Goal: Task Accomplishment & Management: Manage account settings

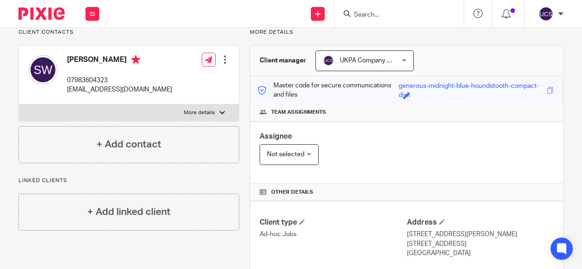
scroll to position [70, 0]
click at [358, 14] on input "Search" at bounding box center [394, 15] width 83 height 8
click at [54, 11] on img at bounding box center [41, 13] width 46 height 12
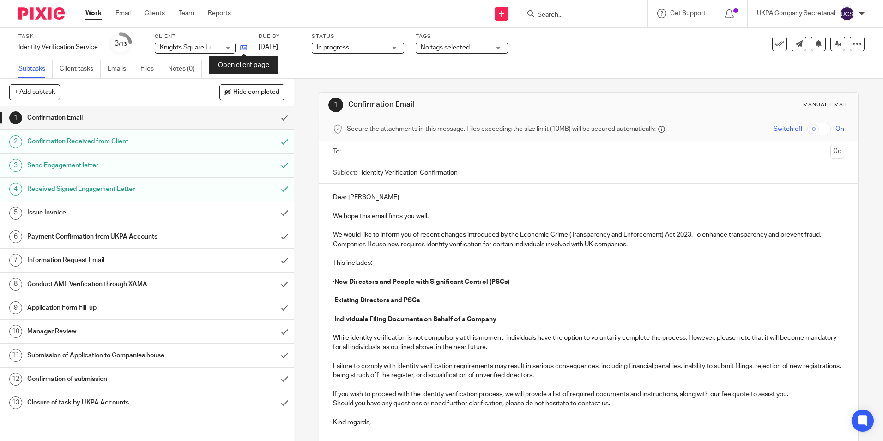
click at [242, 48] on icon at bounding box center [243, 47] width 7 height 7
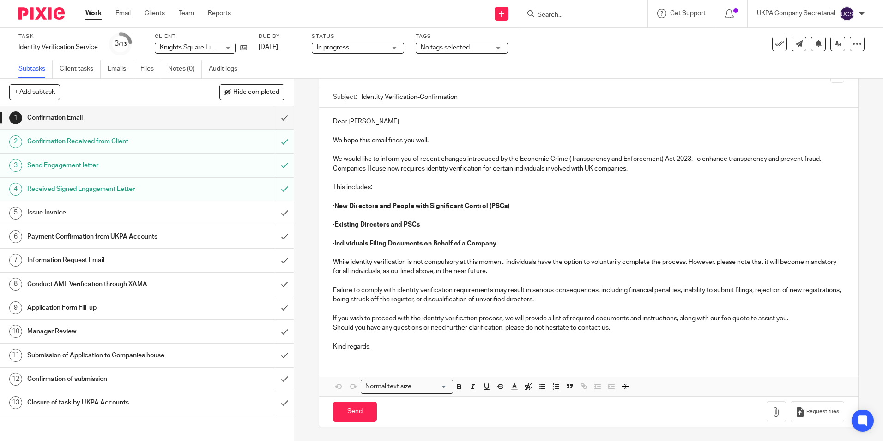
click at [154, 166] on h1 "Send Engagement letter" at bounding box center [106, 165] width 159 height 14
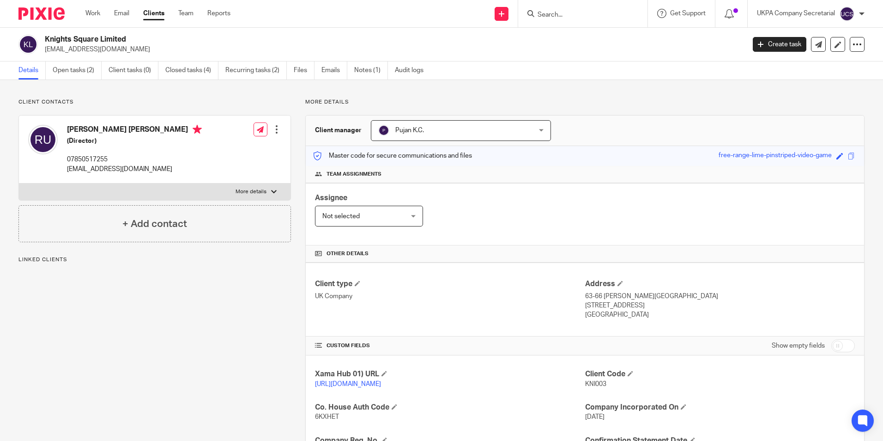
click at [543, 10] on form at bounding box center [586, 14] width 98 height 12
click at [543, 13] on input "Search" at bounding box center [578, 15] width 83 height 8
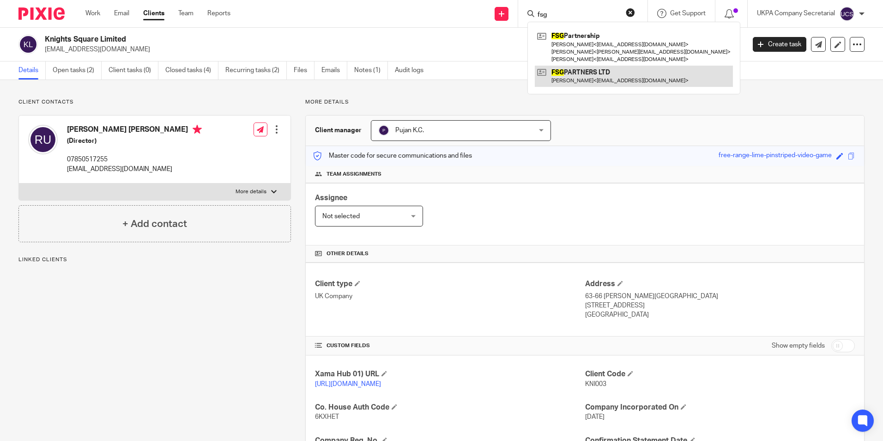
type input "fsg"
click at [570, 74] on link at bounding box center [634, 76] width 198 height 21
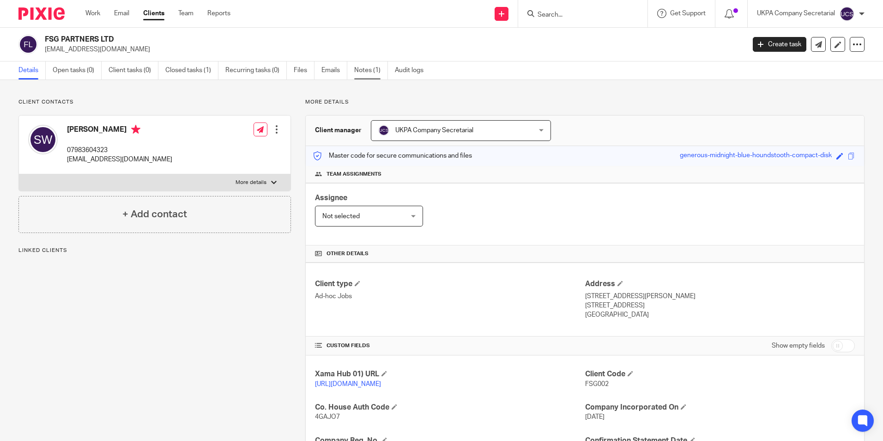
click at [369, 71] on link "Notes (1)" at bounding box center [371, 70] width 34 height 18
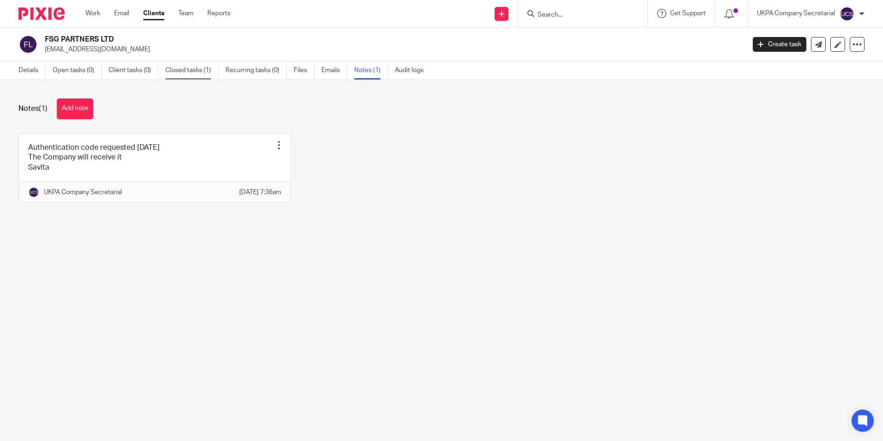
click at [195, 68] on link "Closed tasks (1)" at bounding box center [191, 70] width 53 height 18
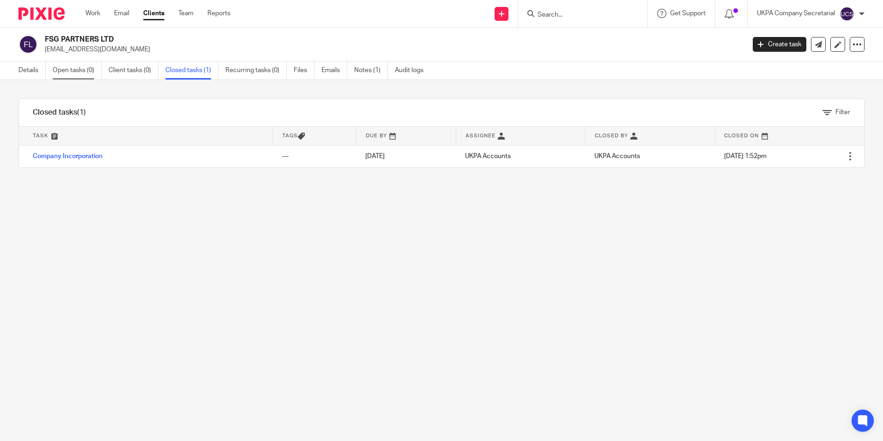
click at [65, 71] on link "Open tasks (0)" at bounding box center [77, 70] width 49 height 18
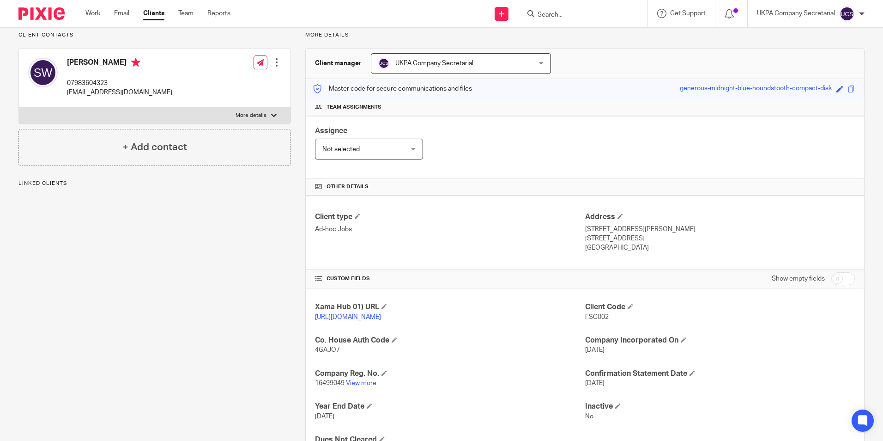
scroll to position [92, 0]
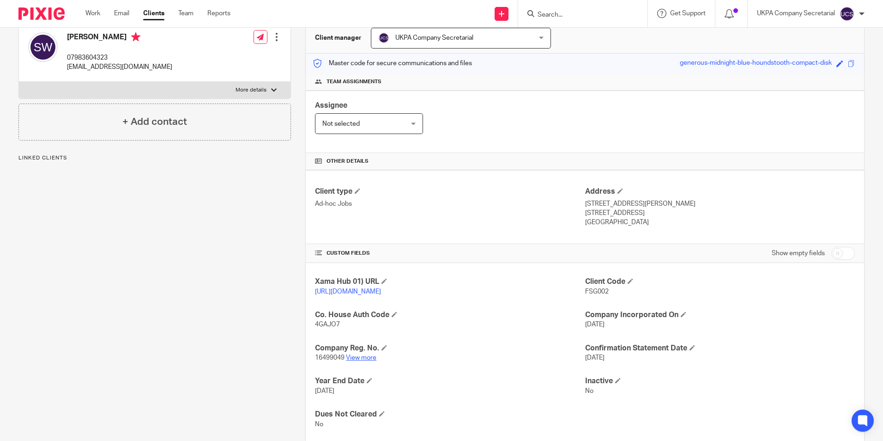
click at [359, 361] on link "View more" at bounding box center [361, 357] width 30 height 6
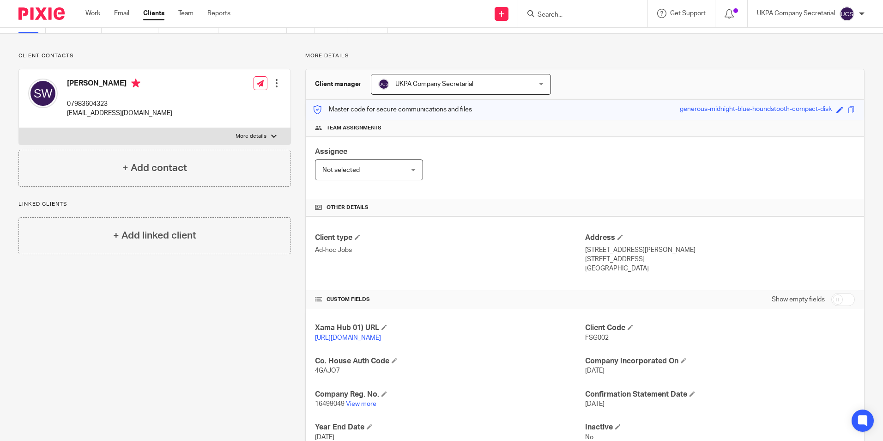
scroll to position [0, 0]
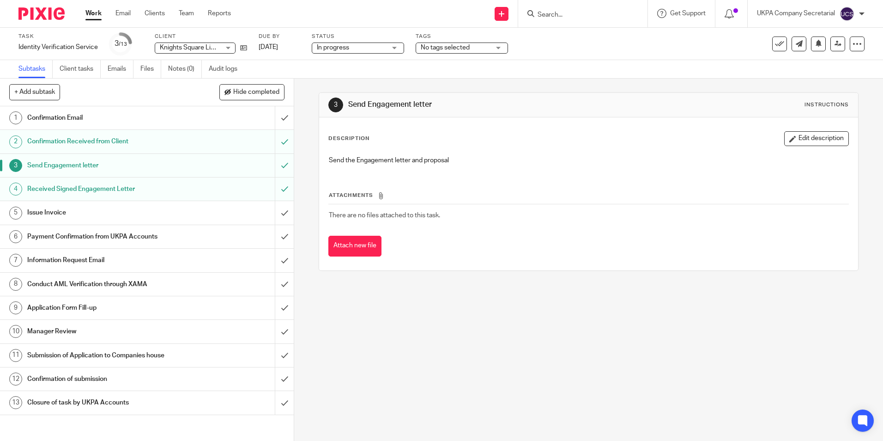
click at [138, 116] on h1 "Confirmation Email" at bounding box center [106, 118] width 159 height 14
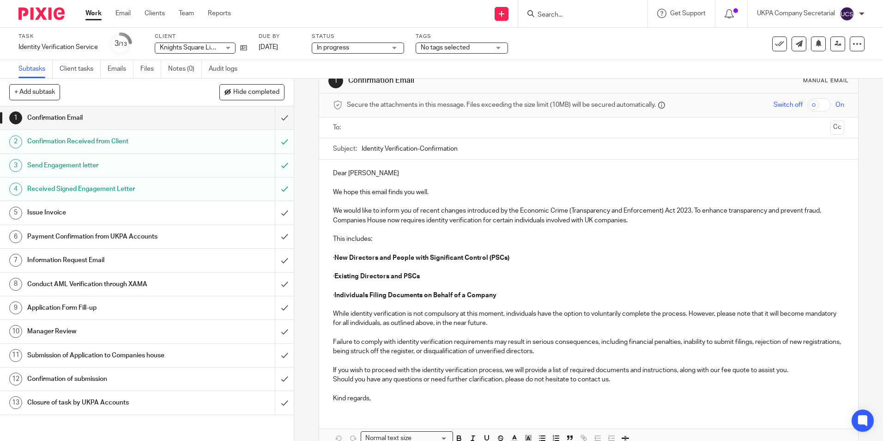
scroll to position [46, 0]
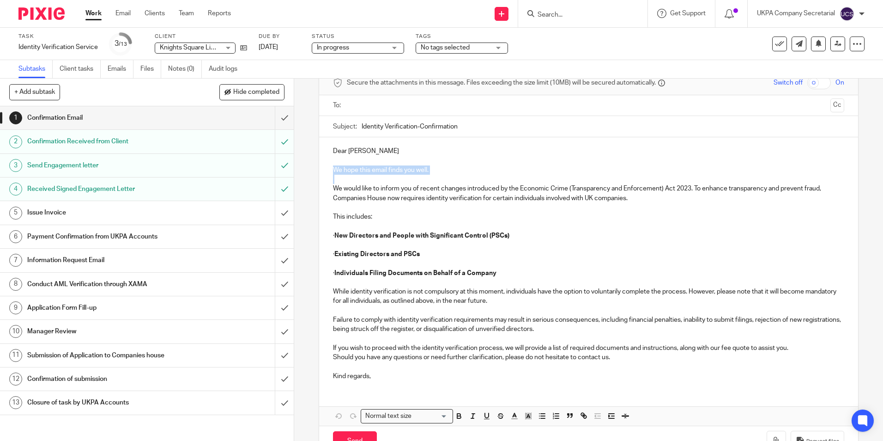
drag, startPoint x: 332, startPoint y: 166, endPoint x: 333, endPoint y: 187, distance: 20.8
click at [333, 187] on div "Dear [PERSON_NAME] We hope this email finds you well. We would like to inform y…" at bounding box center [588, 262] width 539 height 250
click at [387, 215] on p "This includes:" at bounding box center [588, 216] width 511 height 9
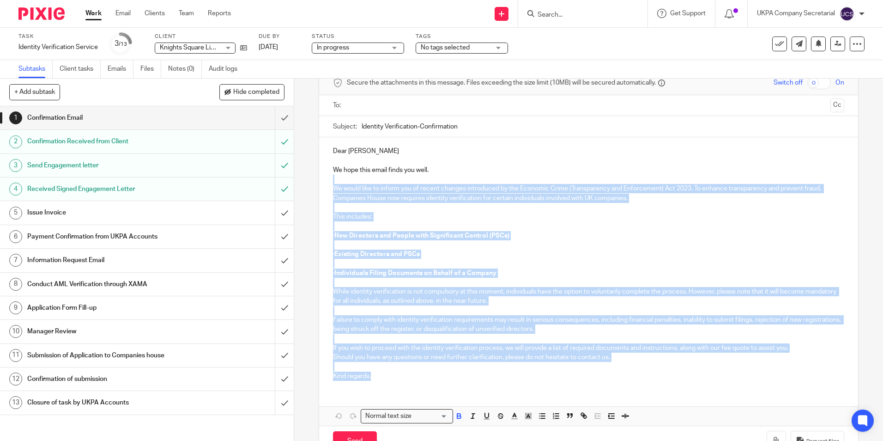
drag, startPoint x: 329, startPoint y: 184, endPoint x: 616, endPoint y: 373, distance: 343.9
click at [616, 373] on div "Dear [PERSON_NAME] We hope this email finds you well. We would like to inform y…" at bounding box center [588, 262] width 539 height 250
copy div "Lo ipsum dolo si ametco adi el seddoe tempori utlaboreet do mag Aliquaen Admin …"
click at [613, 236] on p "· New Directors and People with Significant Control (PSCs)" at bounding box center [588, 235] width 511 height 9
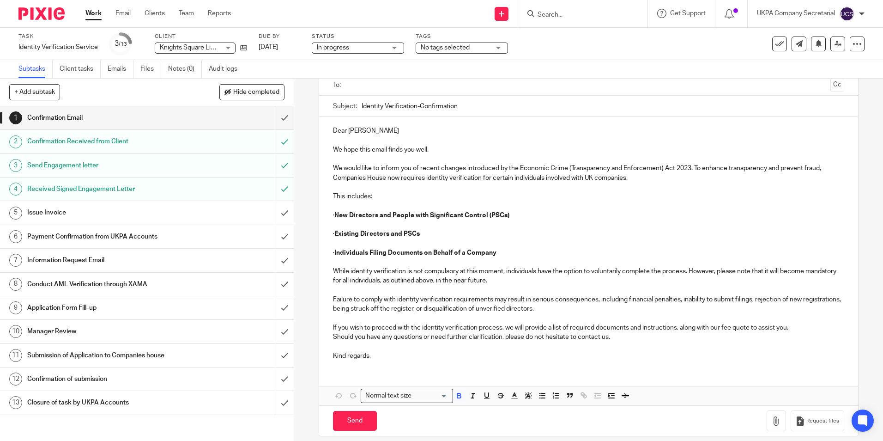
scroll to position [76, 0]
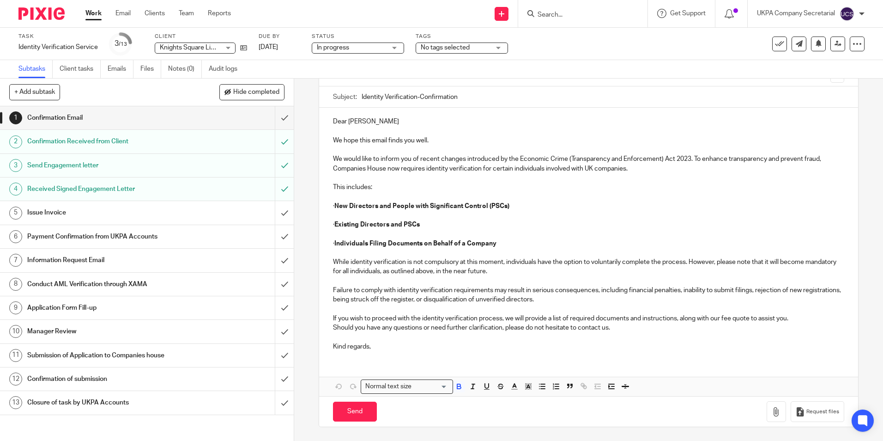
click at [70, 262] on h1 "Information Request Email" at bounding box center [106, 260] width 159 height 14
click at [137, 260] on h1 "Information Request Email" at bounding box center [106, 260] width 159 height 14
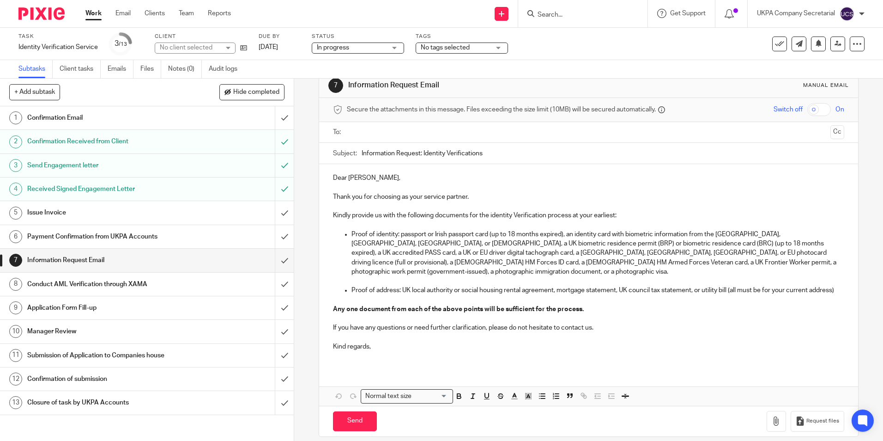
scroll to position [29, 0]
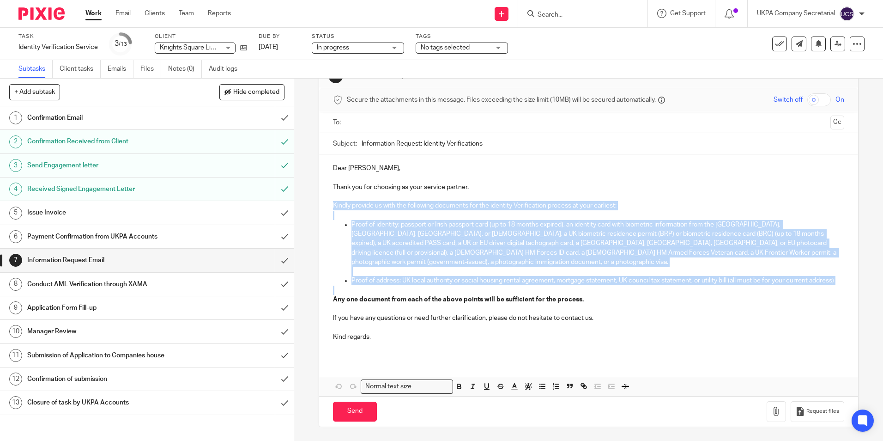
drag, startPoint x: 331, startPoint y: 206, endPoint x: 746, endPoint y: 286, distance: 423.1
click at [746, 286] on div "Dear [PERSON_NAME], Thank you for choosing as your service partner. Kindly prov…" at bounding box center [588, 255] width 539 height 203
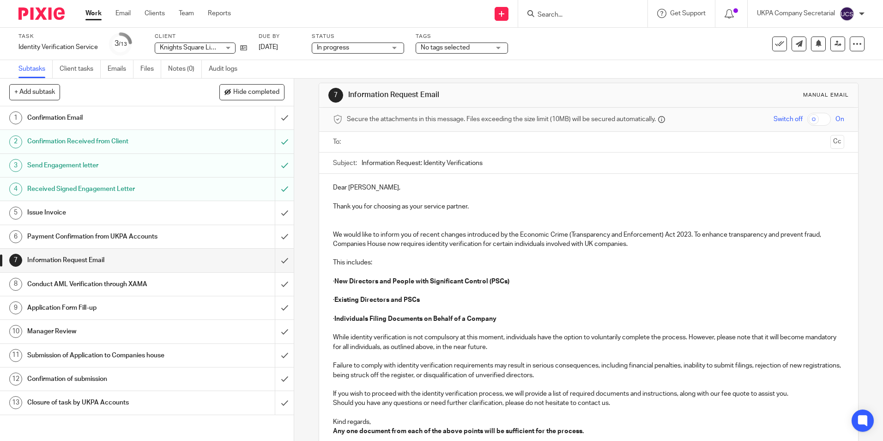
scroll to position [0, 0]
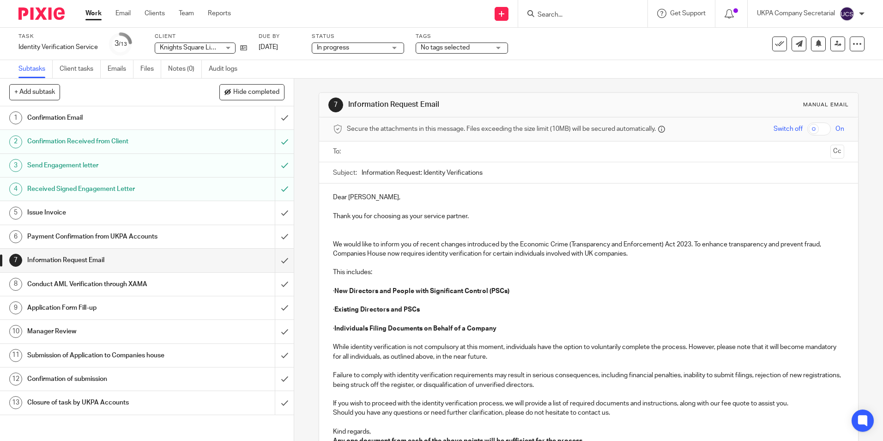
click at [68, 119] on h1 "Confirmation Email" at bounding box center [106, 118] width 159 height 14
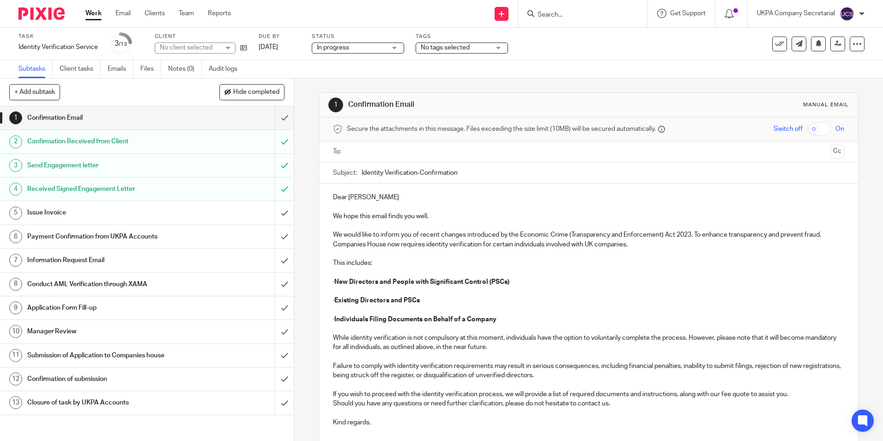
click at [99, 260] on h1 "Information Request Email" at bounding box center [106, 260] width 159 height 14
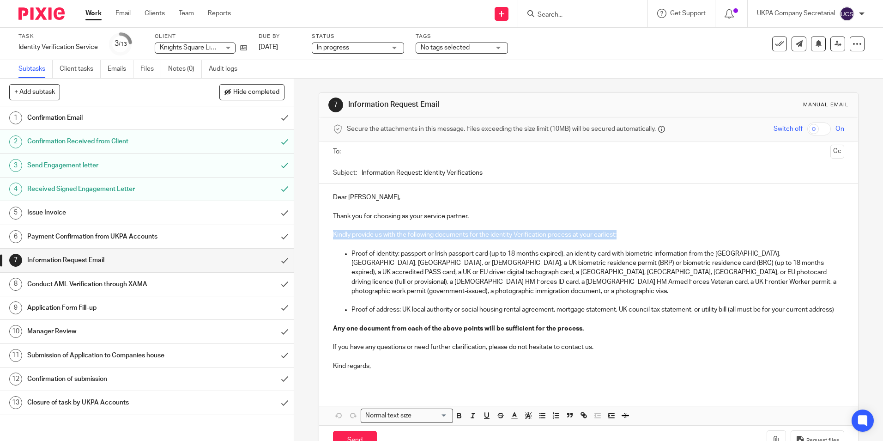
drag, startPoint x: 332, startPoint y: 235, endPoint x: 616, endPoint y: 234, distance: 283.7
click at [616, 234] on p "Kindly provide us with the following documents for the identity Verification pr…" at bounding box center [588, 234] width 511 height 9
copy p "Kindly provide us with the following documents for the identity Verification pr…"
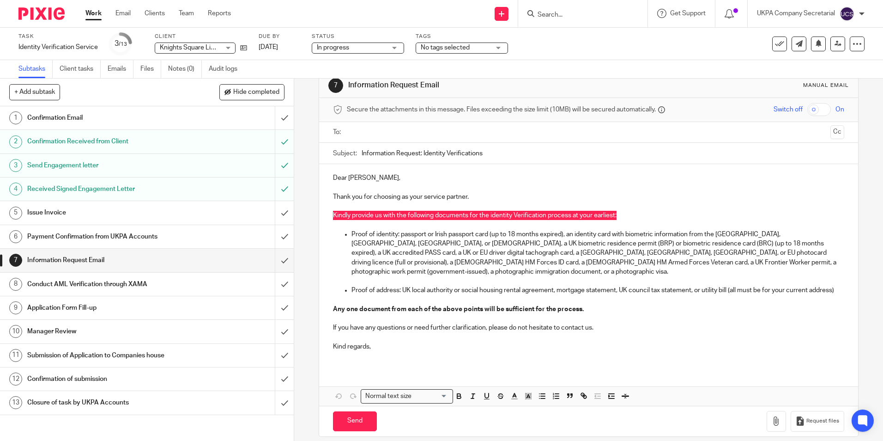
scroll to position [29, 0]
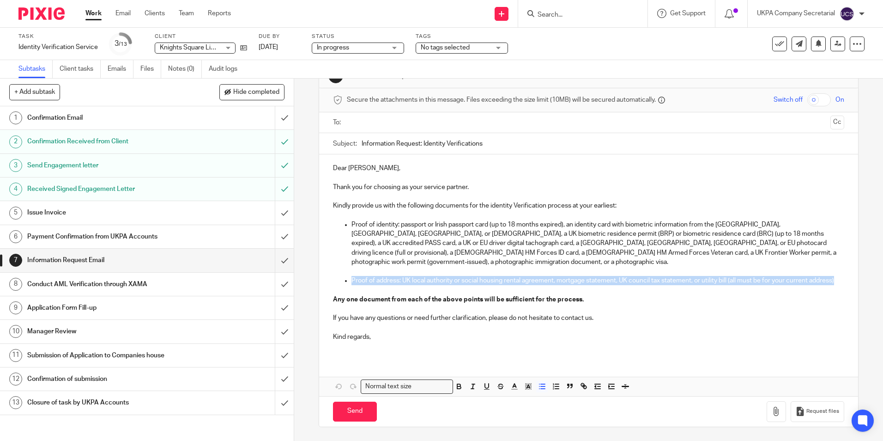
drag, startPoint x: 348, startPoint y: 269, endPoint x: 374, endPoint y: 278, distance: 27.3
click at [374, 278] on ul "Proof of identity: passport or Irish passport card (up to 18 months expired), a…" at bounding box center [588, 253] width 511 height 66
copy p "Proof of address: UK local authority or social housing rental agreement, mortga…"
click at [633, 336] on p "Kind regards," at bounding box center [588, 336] width 511 height 9
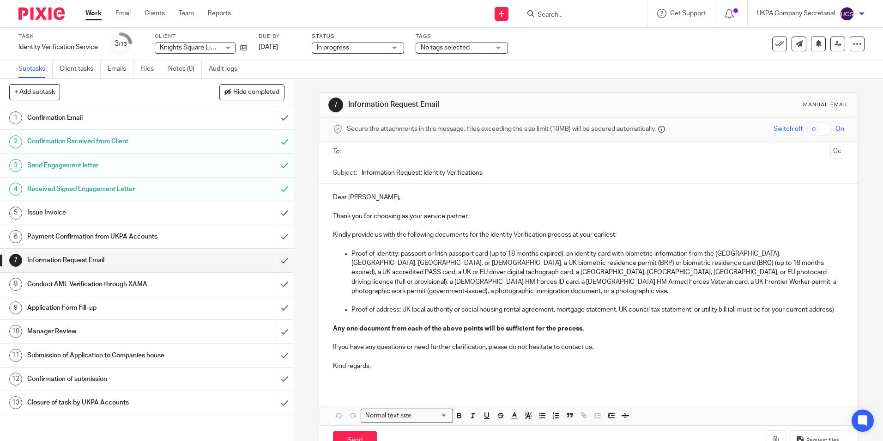
click at [80, 114] on h1 "Confirmation Email" at bounding box center [106, 118] width 159 height 14
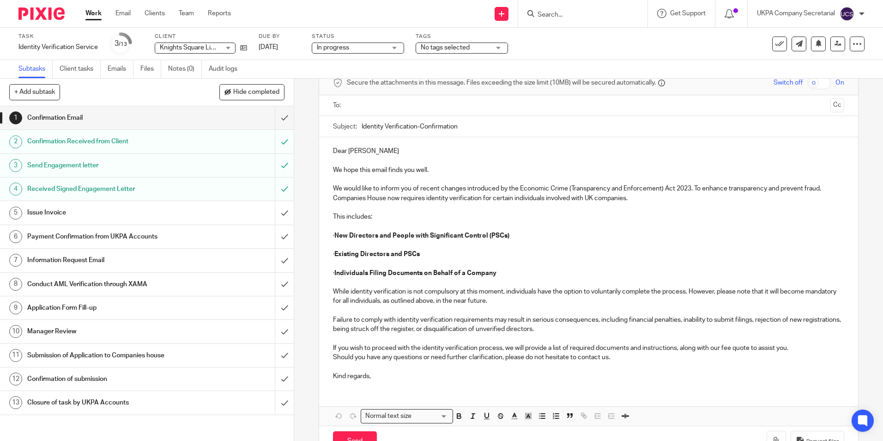
scroll to position [76, 0]
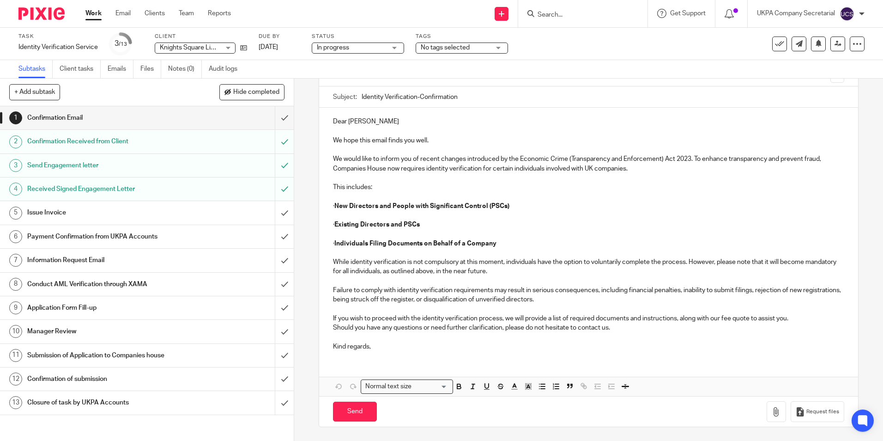
click at [91, 164] on h1 "Send Engagement letter" at bounding box center [106, 165] width 159 height 14
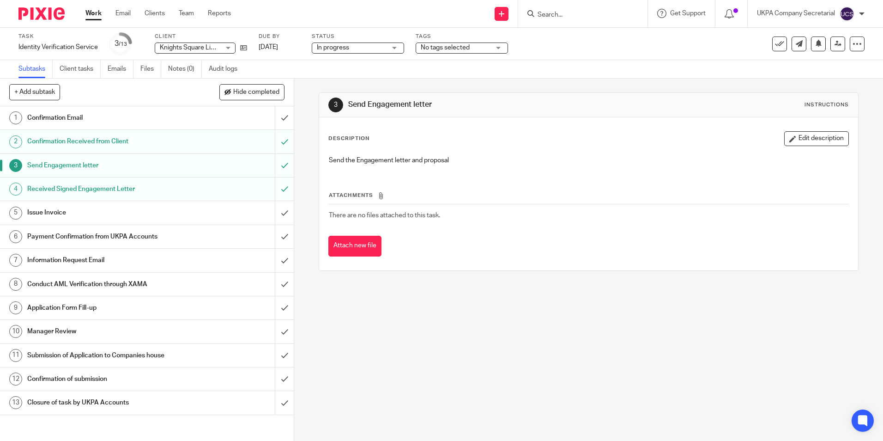
click at [541, 18] on input "Search" at bounding box center [578, 15] width 83 height 8
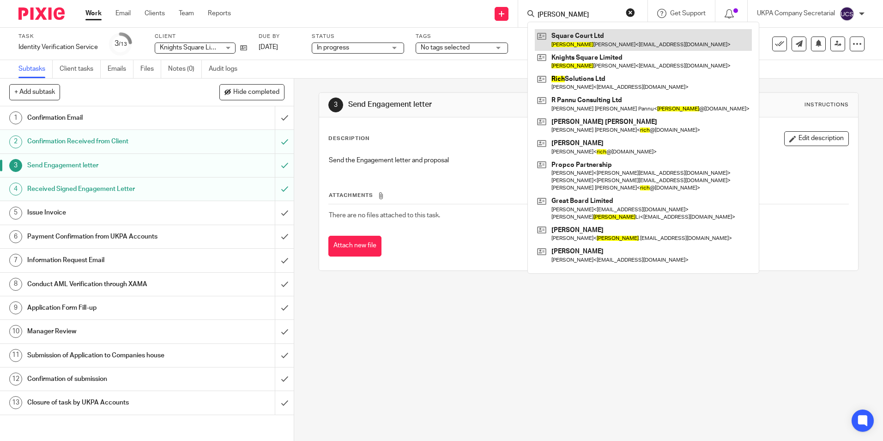
type input "[PERSON_NAME]"
click at [573, 36] on link at bounding box center [643, 39] width 217 height 21
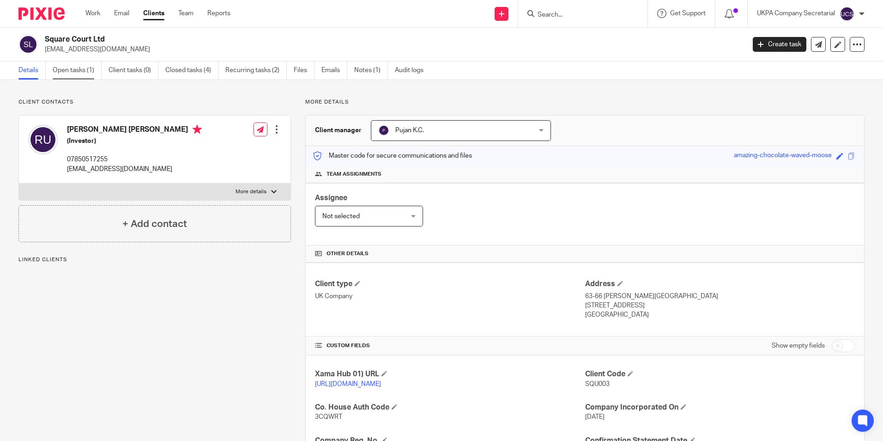
click at [56, 70] on link "Open tasks (1)" at bounding box center [77, 70] width 49 height 18
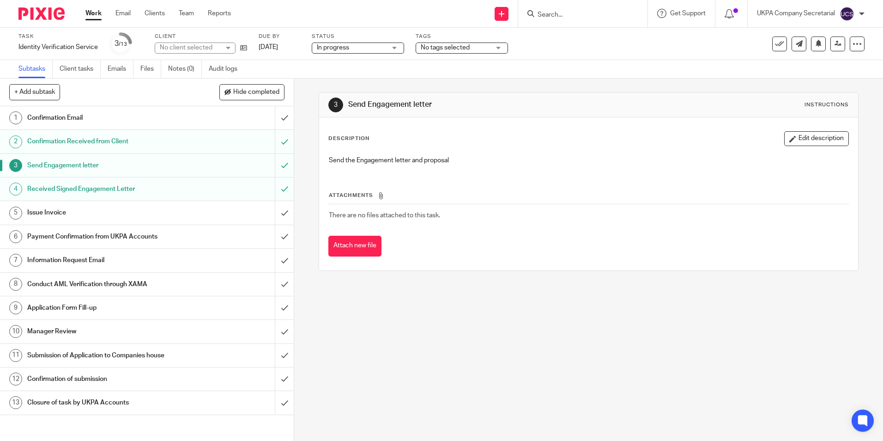
click at [539, 17] on input "Search" at bounding box center [578, 15] width 83 height 8
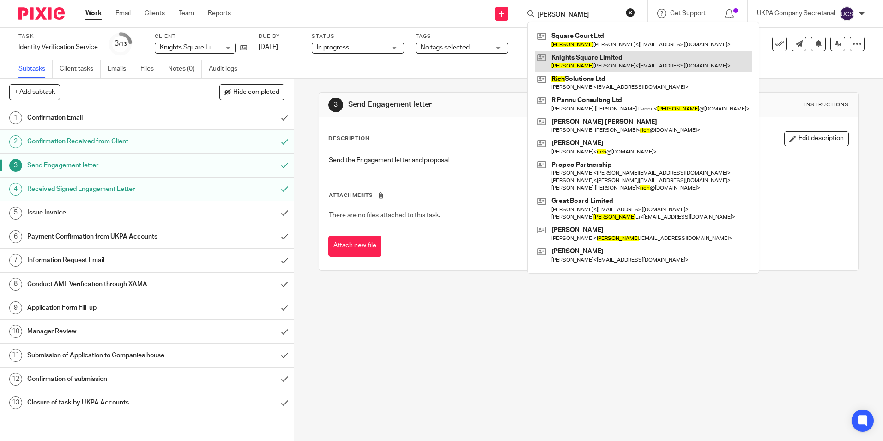
type input "rick"
click at [579, 58] on link at bounding box center [643, 61] width 217 height 21
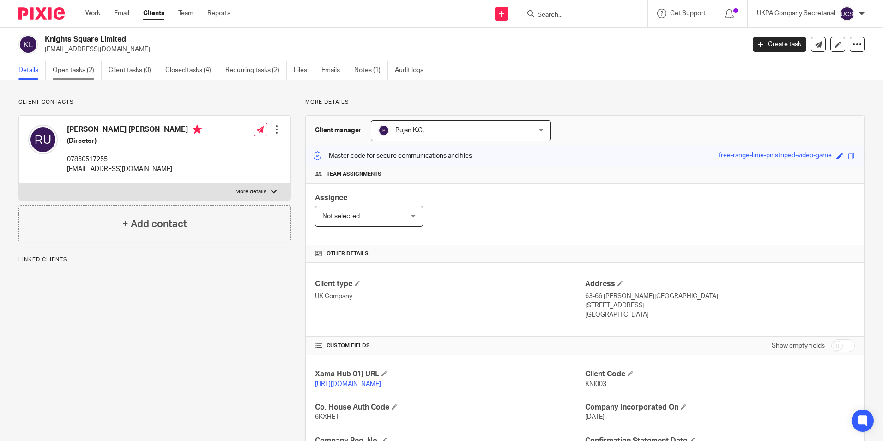
click at [79, 67] on link "Open tasks (2)" at bounding box center [77, 70] width 49 height 18
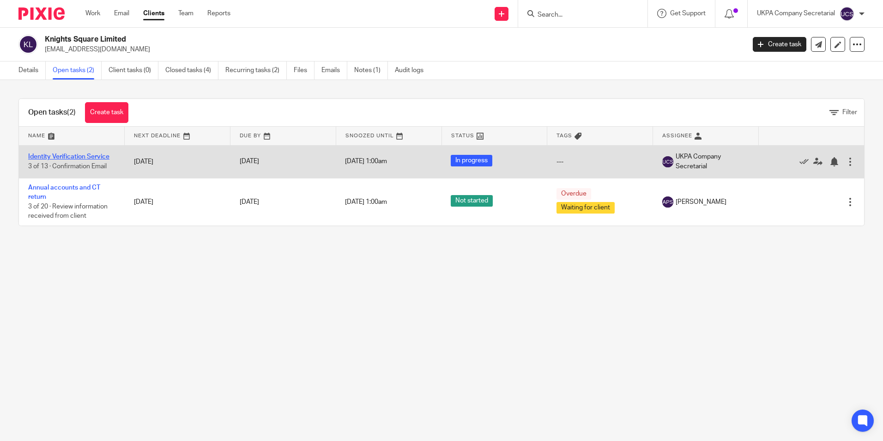
click at [61, 154] on link "Identity Verification Service" at bounding box center [68, 156] width 81 height 6
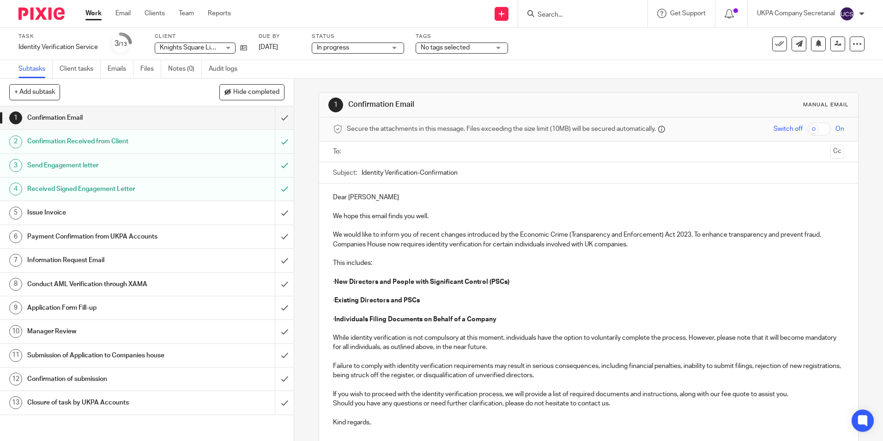
click at [78, 259] on h1 "Information Request Email" at bounding box center [106, 260] width 159 height 14
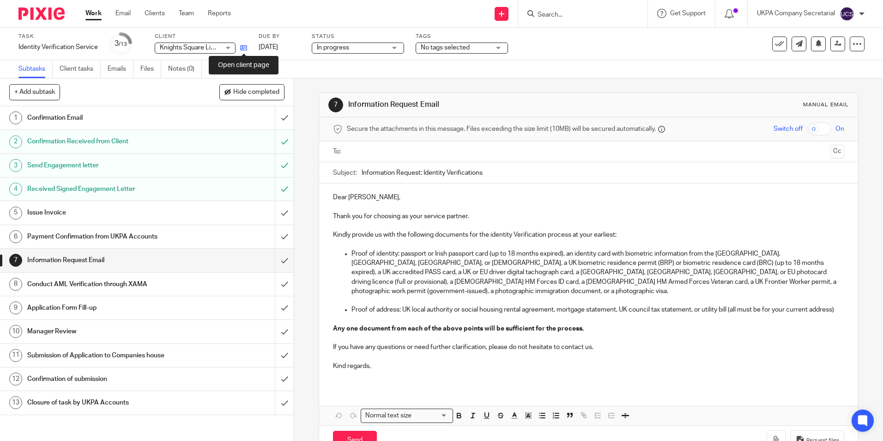
click at [246, 47] on icon at bounding box center [243, 47] width 7 height 7
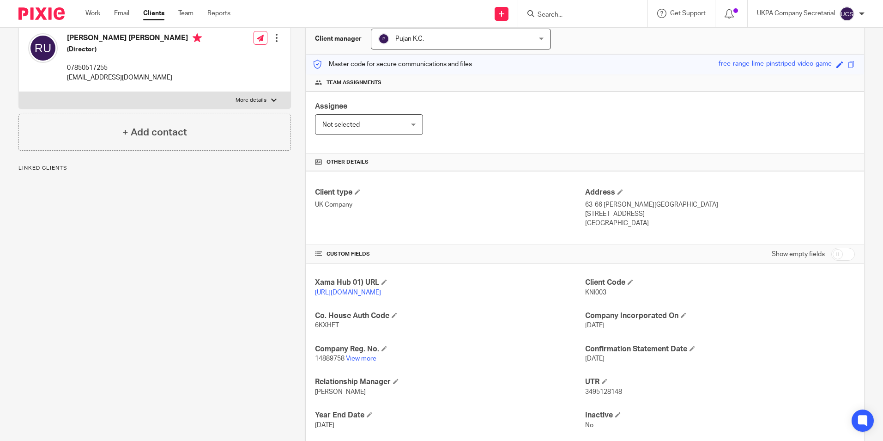
scroll to position [92, 0]
click at [370, 361] on link "View more" at bounding box center [361, 357] width 30 height 6
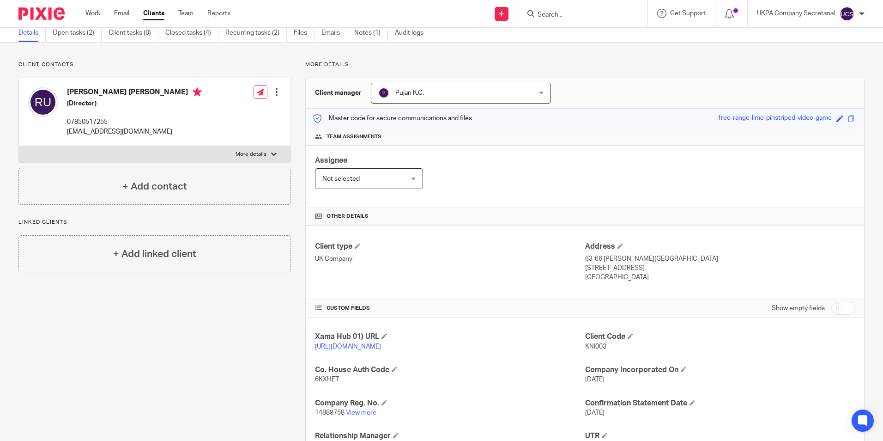
scroll to position [0, 0]
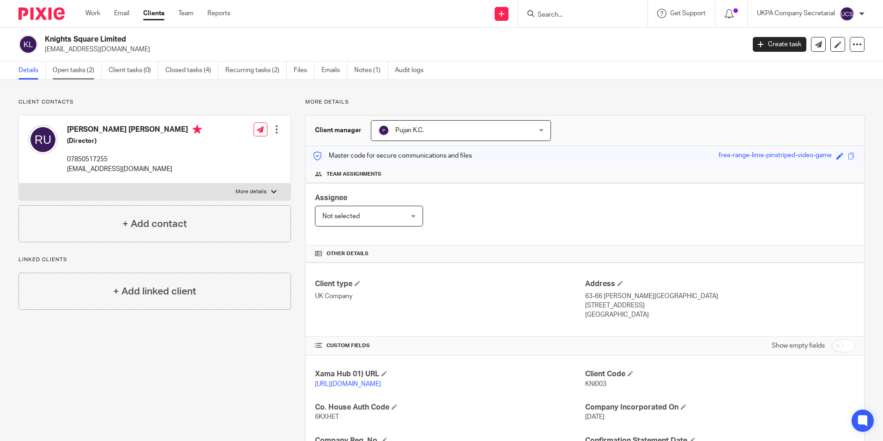
click at [78, 68] on link "Open tasks (2)" at bounding box center [77, 70] width 49 height 18
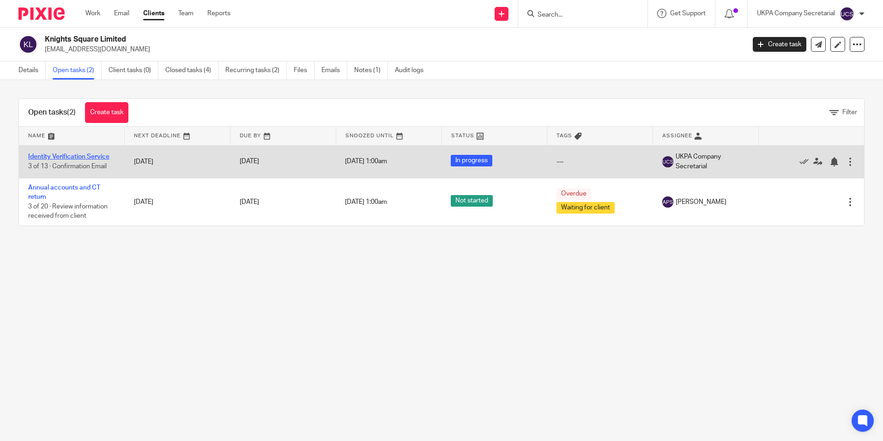
click at [73, 154] on link "Identity Verification Service" at bounding box center [68, 156] width 81 height 6
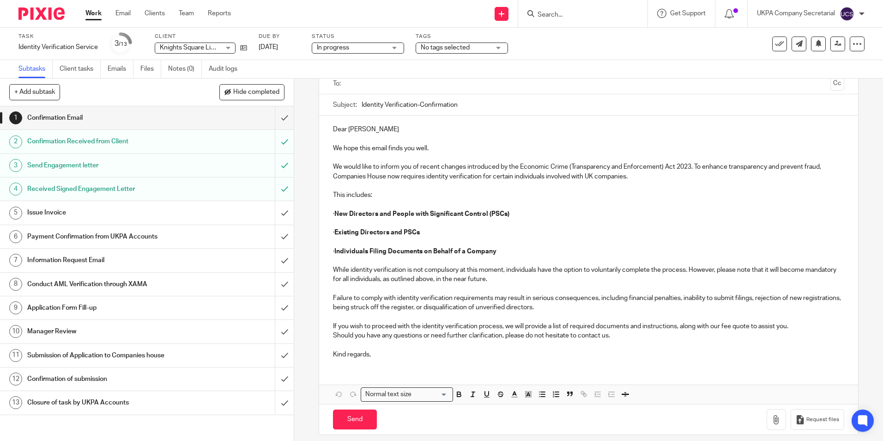
scroll to position [76, 0]
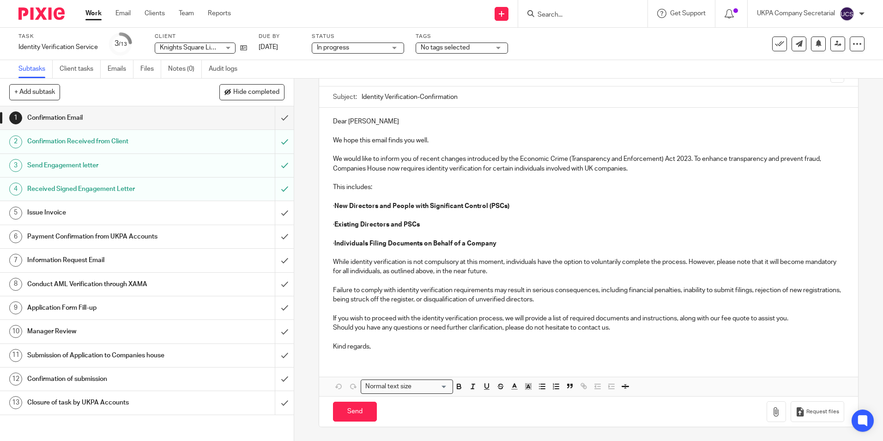
click at [77, 258] on h1 "Information Request Email" at bounding box center [106, 260] width 159 height 14
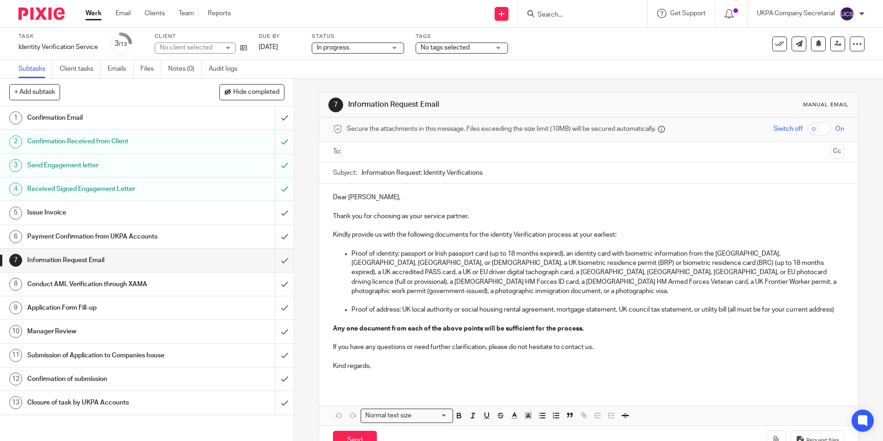
click at [63, 117] on h1 "Confirmation Email" at bounding box center [106, 118] width 159 height 14
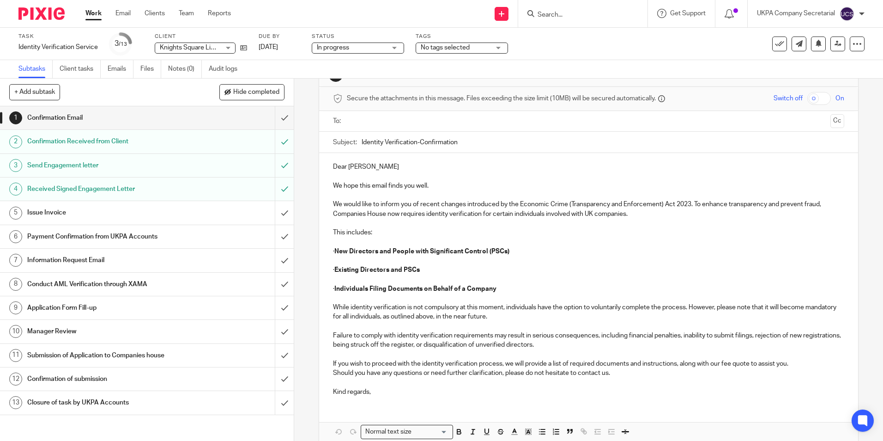
scroll to position [46, 0]
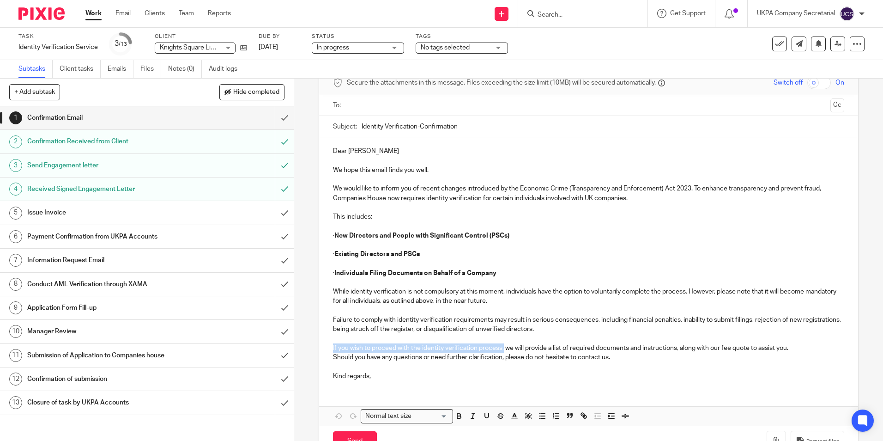
drag, startPoint x: 331, startPoint y: 347, endPoint x: 502, endPoint y: 346, distance: 170.9
click at [502, 346] on p "If you wish to proceed with the identity verification process, we will provide …" at bounding box center [588, 347] width 511 height 9
copy p "If you wish to proceed with the identity verification process,"
click at [273, 119] on input "submit" at bounding box center [147, 117] width 294 height 23
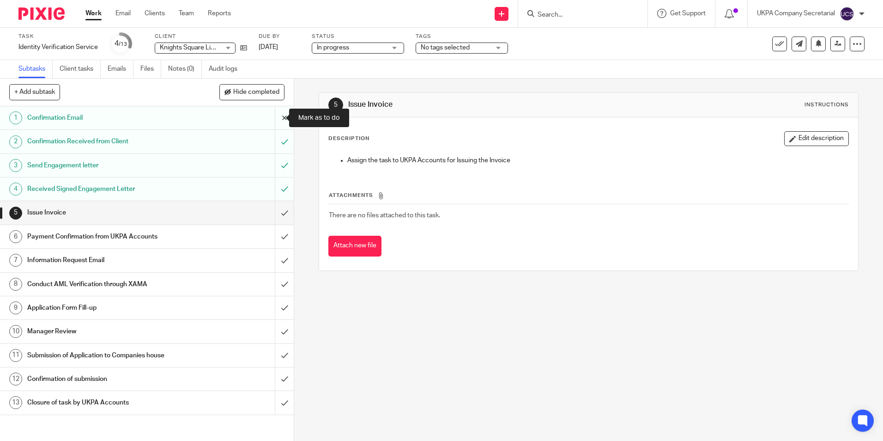
click at [278, 117] on input "submit" at bounding box center [147, 117] width 294 height 23
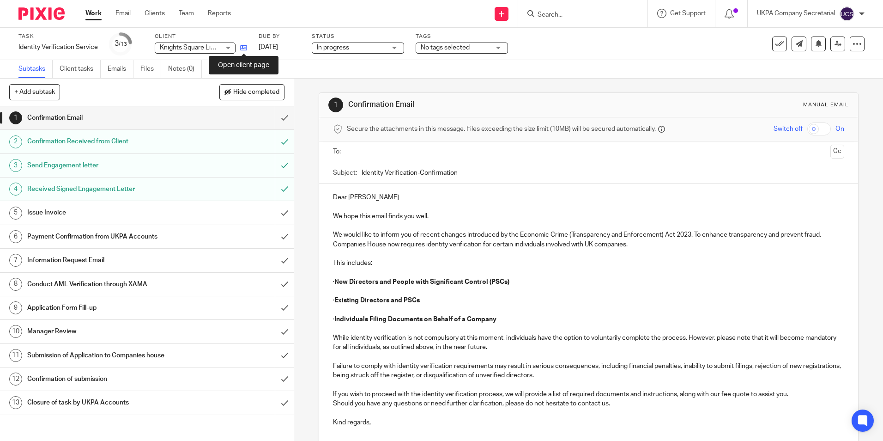
click at [242, 48] on icon at bounding box center [243, 47] width 7 height 7
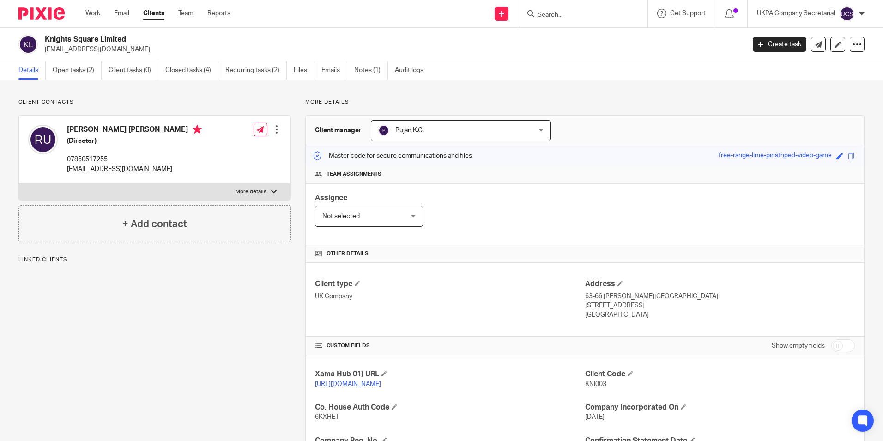
scroll to position [92, 0]
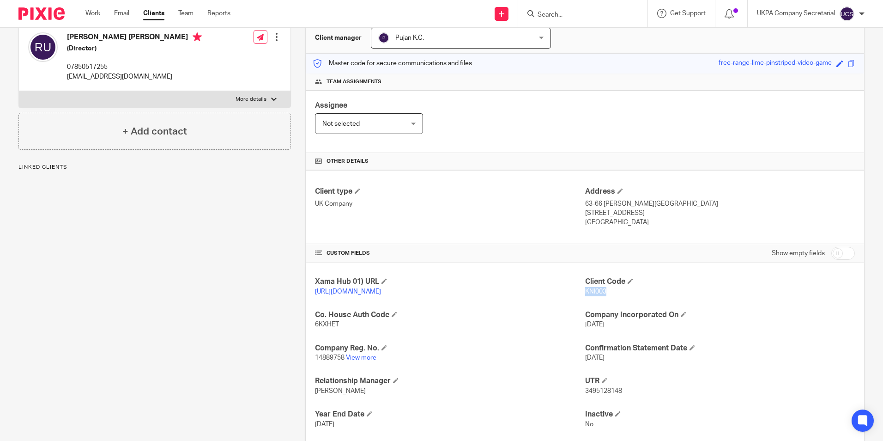
drag, startPoint x: 603, startPoint y: 294, endPoint x: 581, endPoint y: 297, distance: 22.3
click at [585, 296] on div "Client Code KNI003" at bounding box center [720, 286] width 270 height 19
copy span "KNI003"
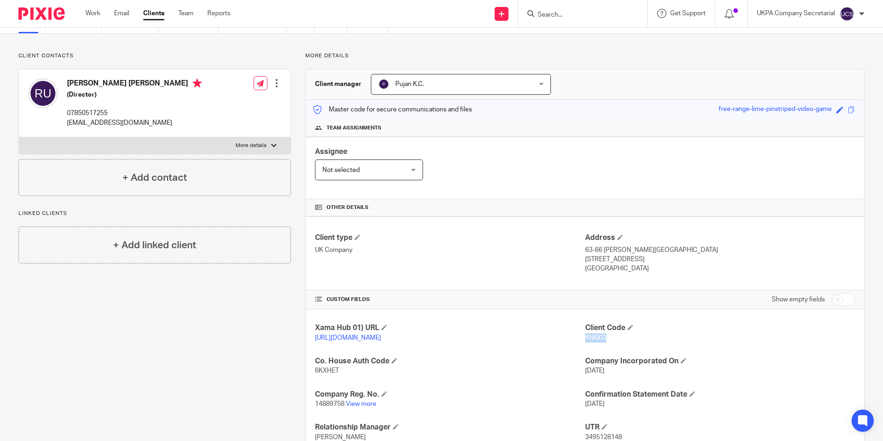
scroll to position [0, 0]
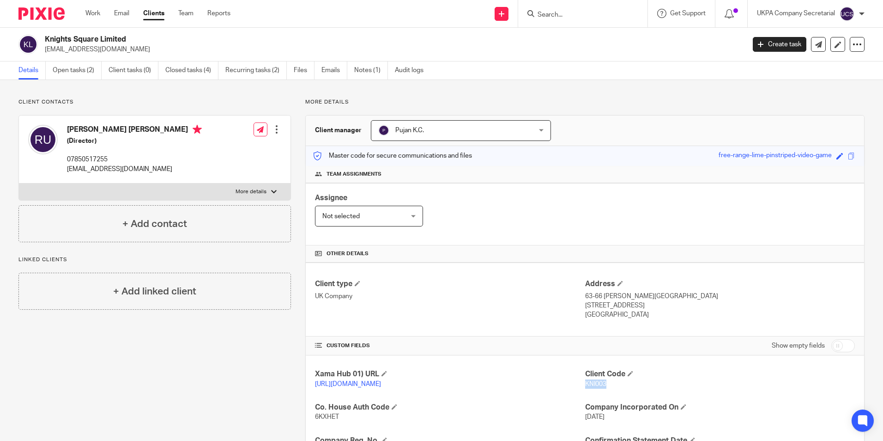
drag, startPoint x: 44, startPoint y: 36, endPoint x: 130, endPoint y: 41, distance: 86.1
click at [130, 41] on div "Knights Square Limited rickurry@hotmail.co.uk" at bounding box center [378, 44] width 721 height 19
click at [543, 13] on input "Search" at bounding box center [578, 15] width 83 height 8
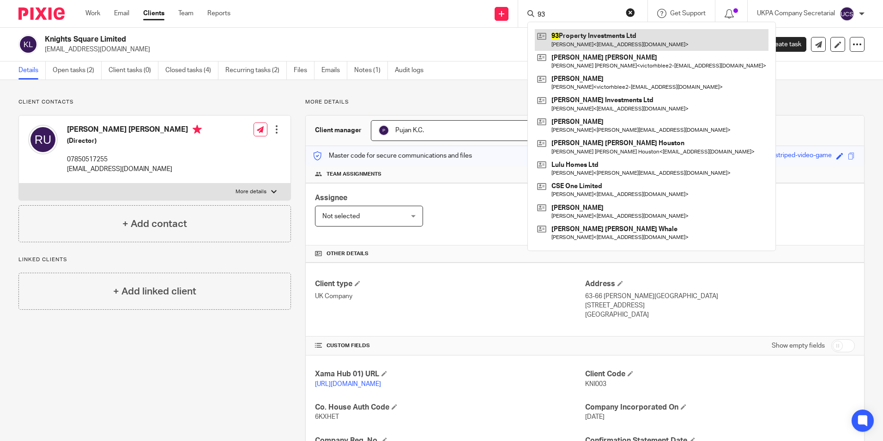
type input "93"
click at [570, 39] on link at bounding box center [652, 39] width 234 height 21
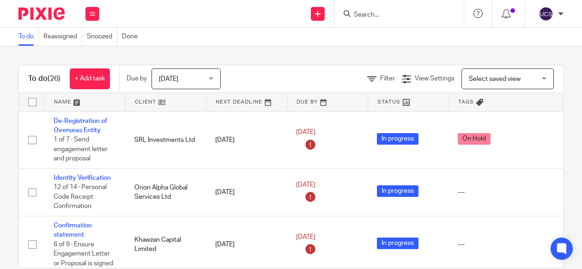
click at [363, 10] on form at bounding box center [402, 14] width 98 height 12
click at [357, 12] on input "Search" at bounding box center [394, 15] width 83 height 8
paste input "KNI003"
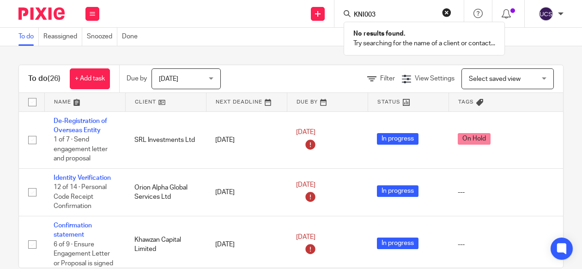
type input "KNI003"
click button "submit" at bounding box center [0, 0] width 0 height 0
drag, startPoint x: 378, startPoint y: 13, endPoint x: 353, endPoint y: 17, distance: 25.2
click at [353, 17] on input "KNI003" at bounding box center [394, 15] width 83 height 8
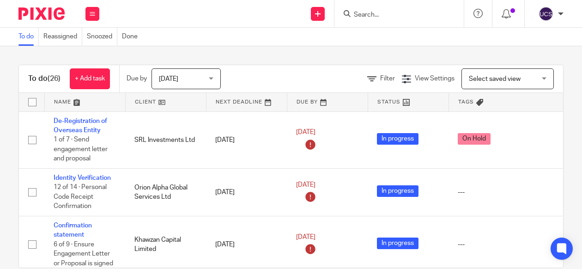
click at [393, 13] on input "Search" at bounding box center [394, 15] width 83 height 8
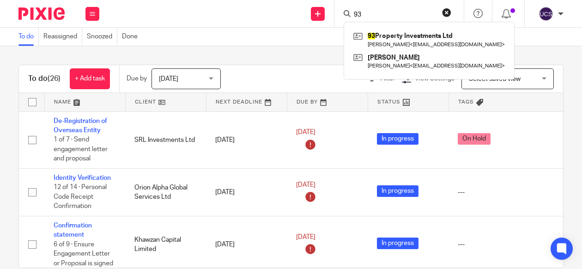
type input "93"
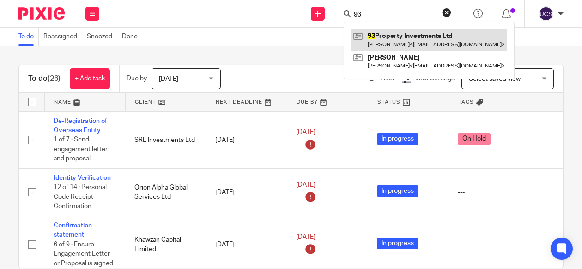
click at [414, 31] on link at bounding box center [429, 39] width 156 height 21
click at [411, 33] on link at bounding box center [429, 39] width 156 height 21
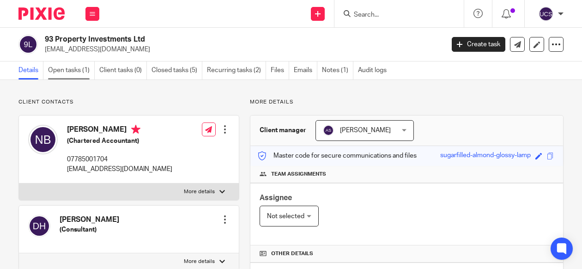
click at [73, 70] on link "Open tasks (1)" at bounding box center [71, 70] width 47 height 18
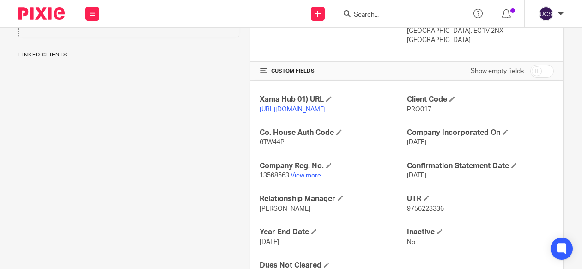
scroll to position [277, 0]
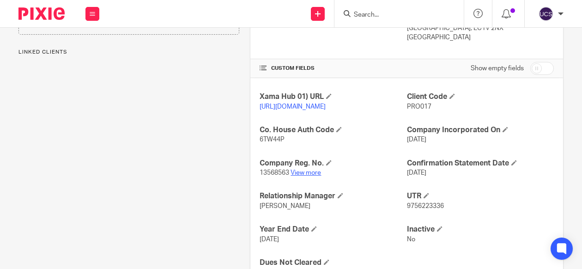
click at [297, 176] on link "View more" at bounding box center [306, 173] width 30 height 6
drag, startPoint x: 286, startPoint y: 181, endPoint x: 257, endPoint y: 180, distance: 29.1
click at [260, 176] on span "13568563" at bounding box center [275, 173] width 30 height 6
copy span "13568563"
drag, startPoint x: 284, startPoint y: 145, endPoint x: 258, endPoint y: 151, distance: 26.6
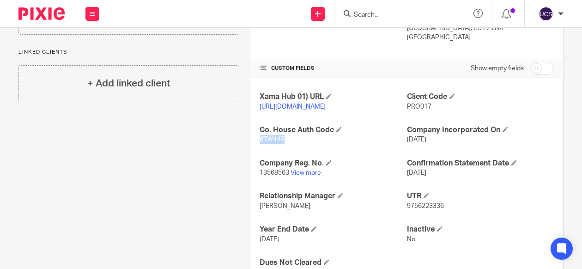
click at [260, 144] on p "6TW44P" at bounding box center [333, 139] width 147 height 9
copy span "6TW44P"
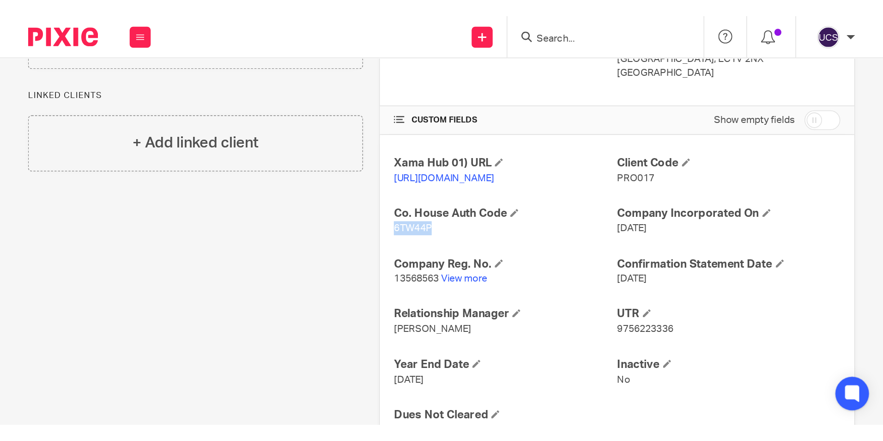
scroll to position [156, 0]
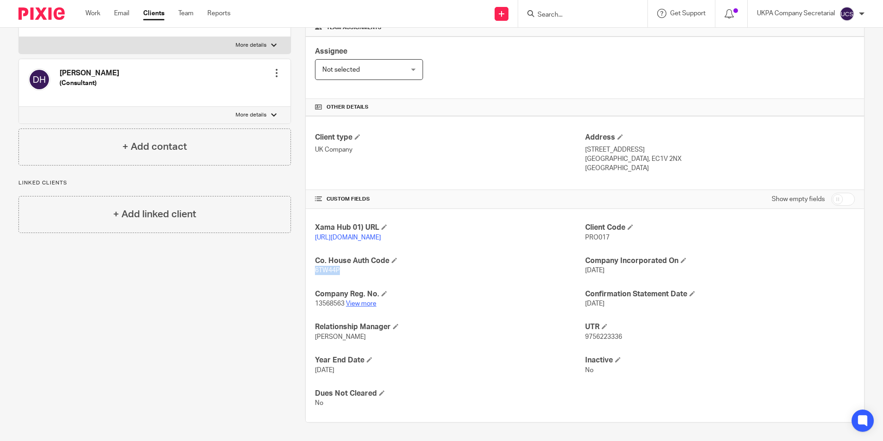
click at [361, 268] on link "View more" at bounding box center [361, 303] width 30 height 6
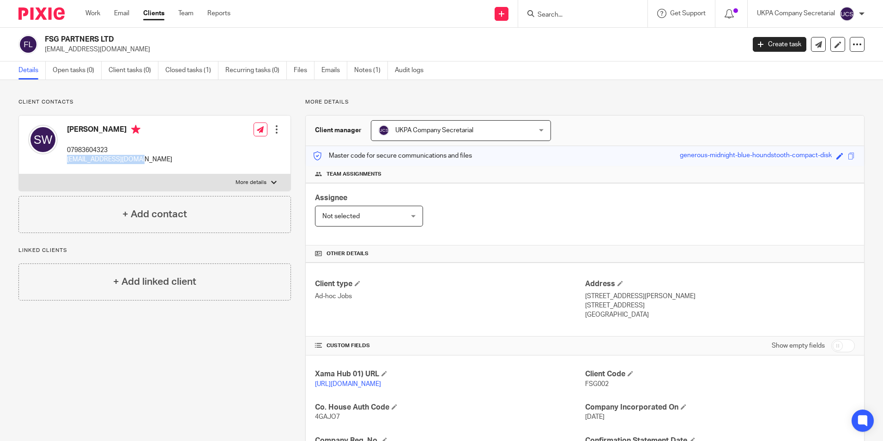
drag, startPoint x: 64, startPoint y: 159, endPoint x: 139, endPoint y: 161, distance: 74.4
click at [139, 161] on div "[PERSON_NAME] 07983604323 [EMAIL_ADDRESS][DOMAIN_NAME] Edit contact Create clie…" at bounding box center [155, 144] width 272 height 59
copy p "[EMAIL_ADDRESS][DOMAIN_NAME]"
drag, startPoint x: 67, startPoint y: 150, endPoint x: 113, endPoint y: 152, distance: 46.7
click at [113, 152] on div "[PERSON_NAME] 07983604323 [EMAIL_ADDRESS][DOMAIN_NAME]" at bounding box center [100, 144] width 144 height 49
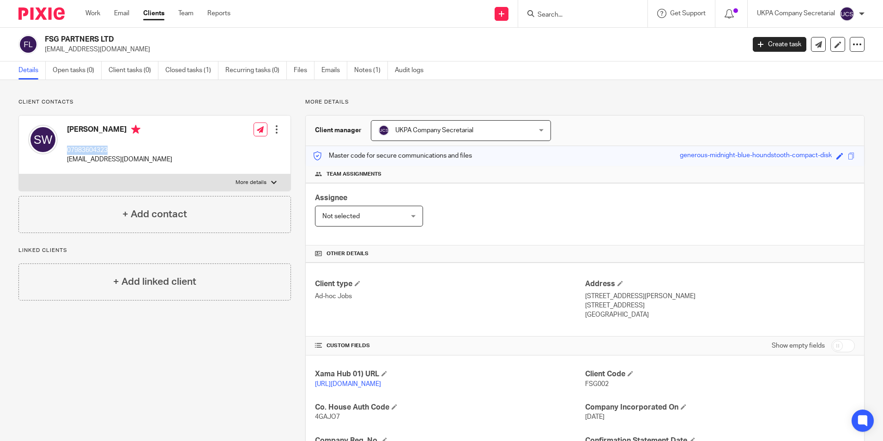
copy p "07983604323"
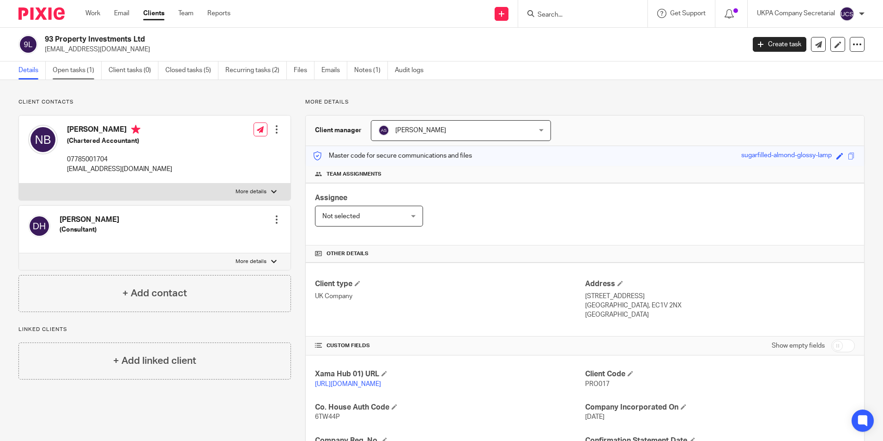
click at [68, 68] on link "Open tasks (1)" at bounding box center [77, 70] width 49 height 18
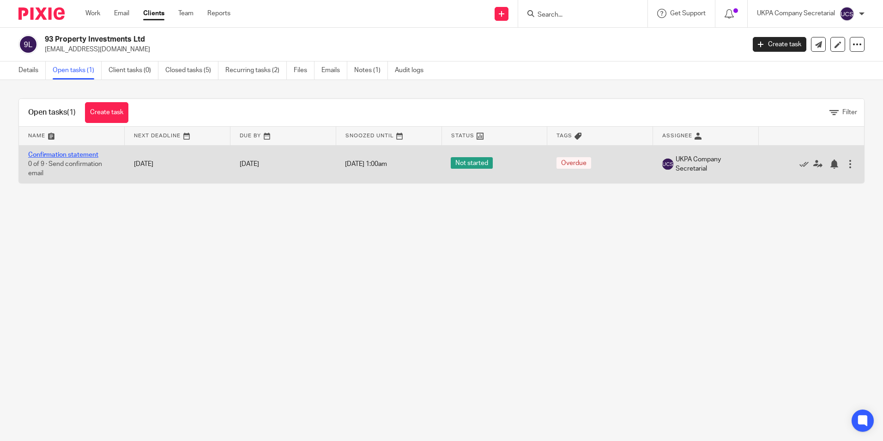
click at [47, 152] on link "Confirmation statement" at bounding box center [63, 155] width 70 height 6
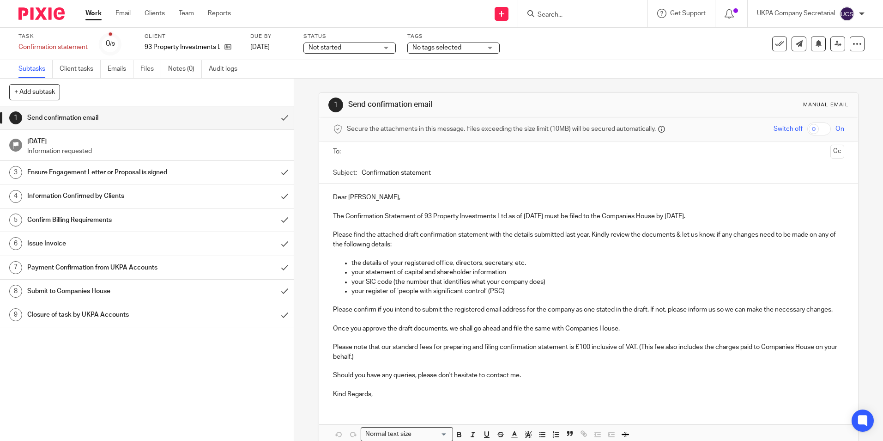
click at [366, 154] on input "text" at bounding box center [588, 151] width 476 height 11
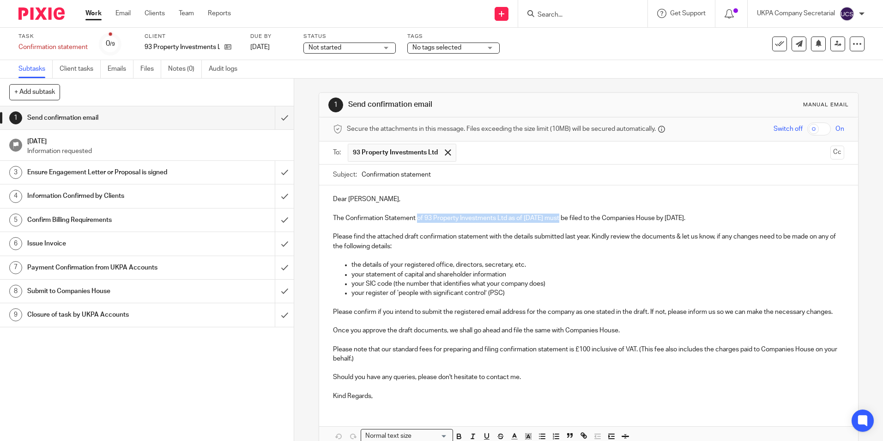
drag, startPoint x: 416, startPoint y: 219, endPoint x: 559, endPoint y: 220, distance: 142.8
click at [559, 220] on p "The Confirmation Statement of 93 Property Investments Ltd as of [DATE] must be …" at bounding box center [588, 217] width 511 height 9
copy p "of 93 Property Investments Ltd as of 15 Aug 2025"
click at [472, 179] on input "Confirmation statement" at bounding box center [603, 174] width 482 height 21
paste input "of 93 Property Investments Ltd as of 15 Aug 2025"
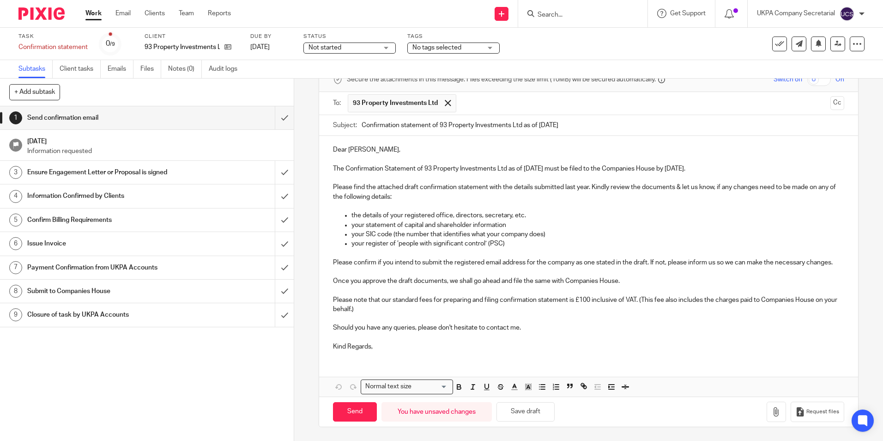
scroll to position [59, 0]
type input "Confirmation statement of 93 Property Investments Ltd as of 15 Aug 2025"
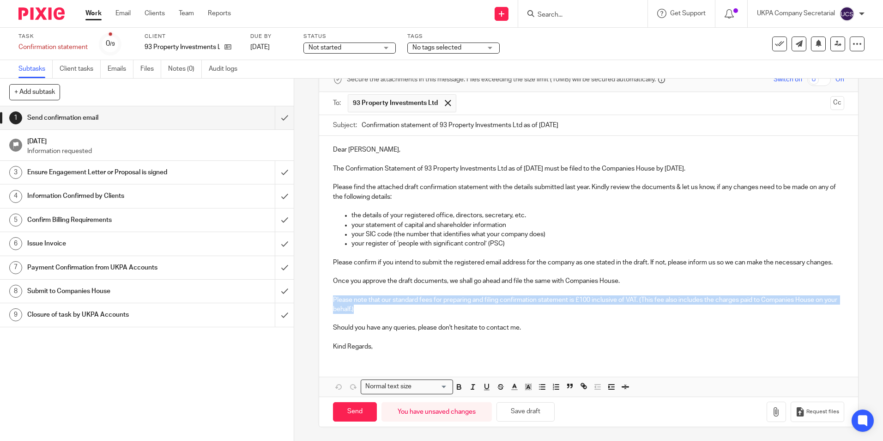
drag, startPoint x: 332, startPoint y: 296, endPoint x: 374, endPoint y: 312, distance: 45.0
click at [374, 312] on p "Please note that our standard fees for preparing and filing confirmation statem…" at bounding box center [588, 304] width 511 height 19
drag, startPoint x: 472, startPoint y: 383, endPoint x: 422, endPoint y: 363, distance: 53.7
click at [471, 383] on icon "button" at bounding box center [473, 387] width 8 height 8
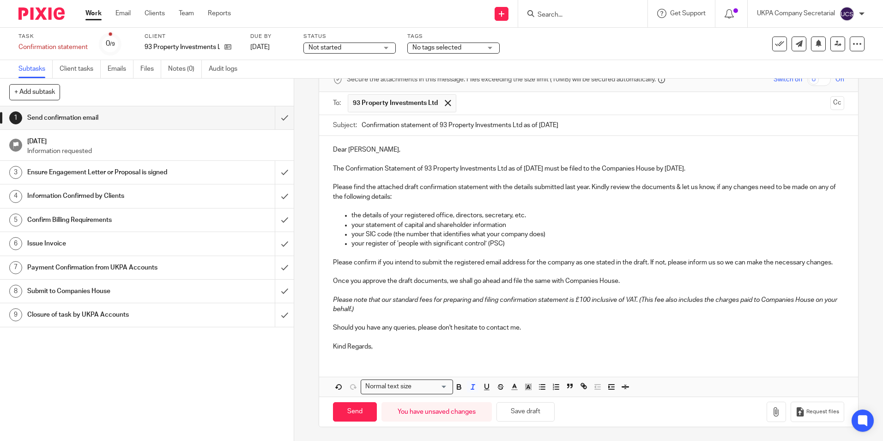
click at [389, 345] on p "Kind Regards," at bounding box center [588, 346] width 511 height 9
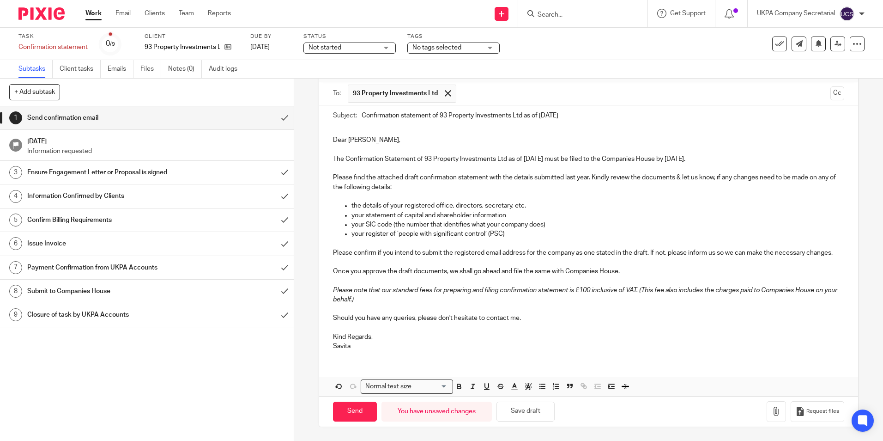
click at [383, 47] on div "Not started Not started" at bounding box center [350, 48] width 92 height 11
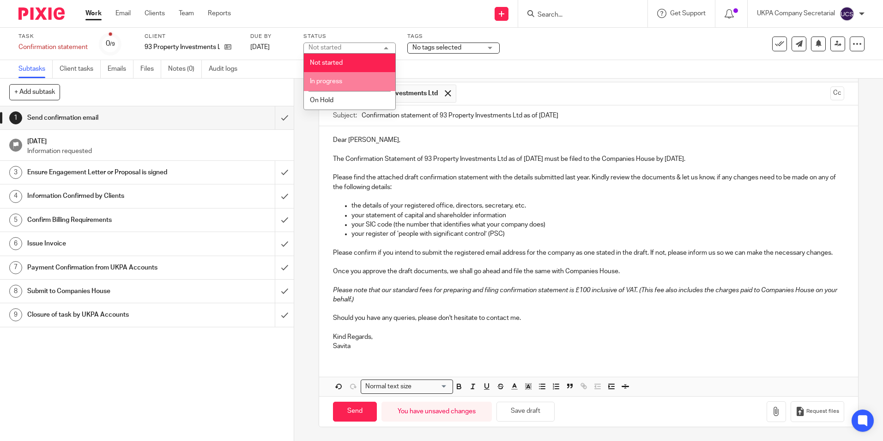
click at [352, 75] on li "In progress" at bounding box center [349, 81] width 91 height 19
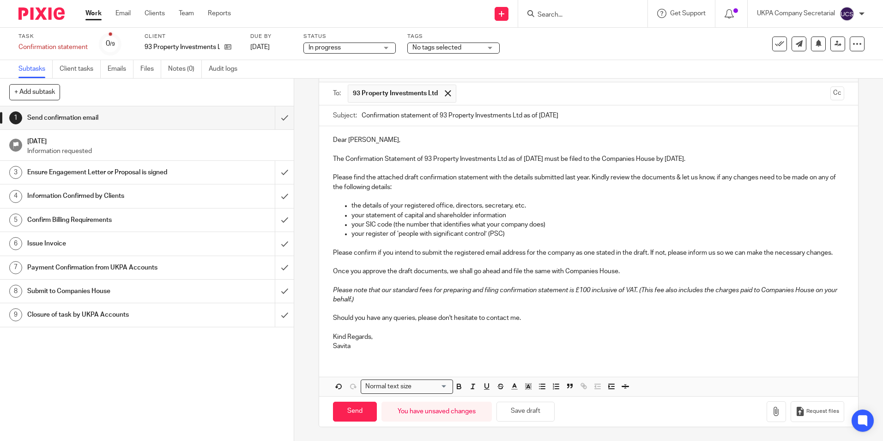
click at [491, 46] on div "No tags selected" at bounding box center [453, 48] width 92 height 11
click at [565, 49] on div "Task Confirmation statement Save Confirmation statement 0 /9 Client 93 Property…" at bounding box center [370, 44] width 705 height 22
click at [445, 91] on span at bounding box center [448, 93] width 6 height 6
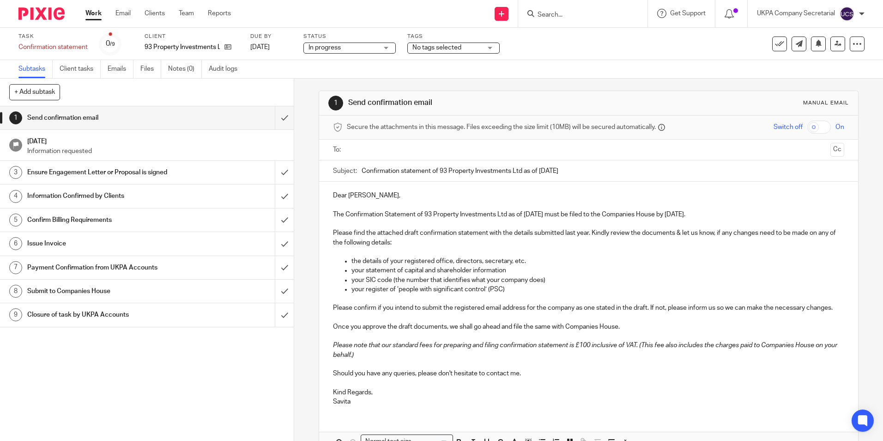
scroll to position [0, 0]
drag, startPoint x: 353, startPoint y: 413, endPoint x: 315, endPoint y: 420, distance: 39.0
click at [315, 420] on div "1 Send confirmation email Manual email Secure the attachments in this message. …" at bounding box center [588, 260] width 589 height 362
click at [602, 273] on p "your statement of capital and shareholder information" at bounding box center [598, 271] width 492 height 9
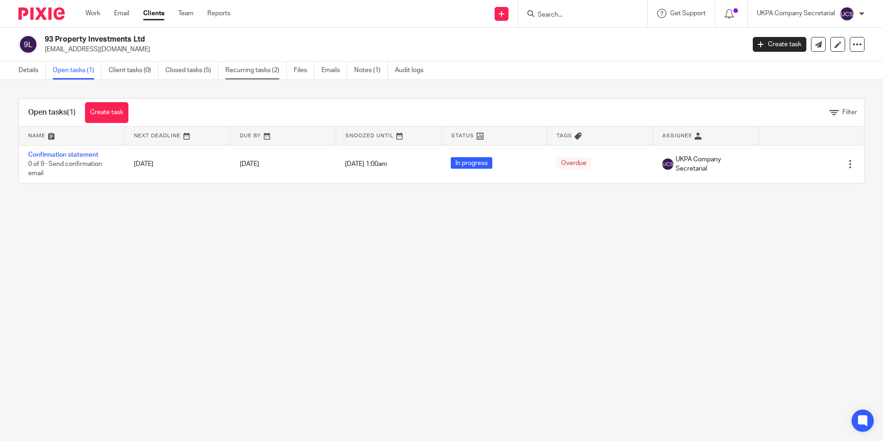
click at [267, 71] on link "Recurring tasks (2)" at bounding box center [255, 70] width 61 height 18
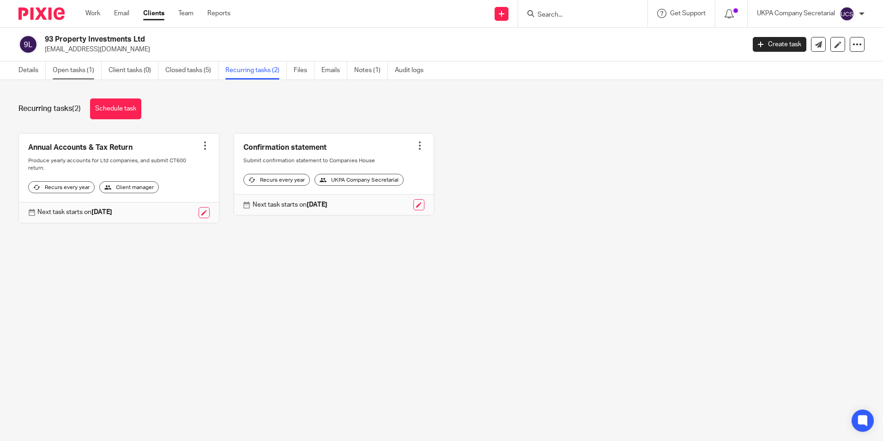
click at [86, 69] on link "Open tasks (1)" at bounding box center [77, 70] width 49 height 18
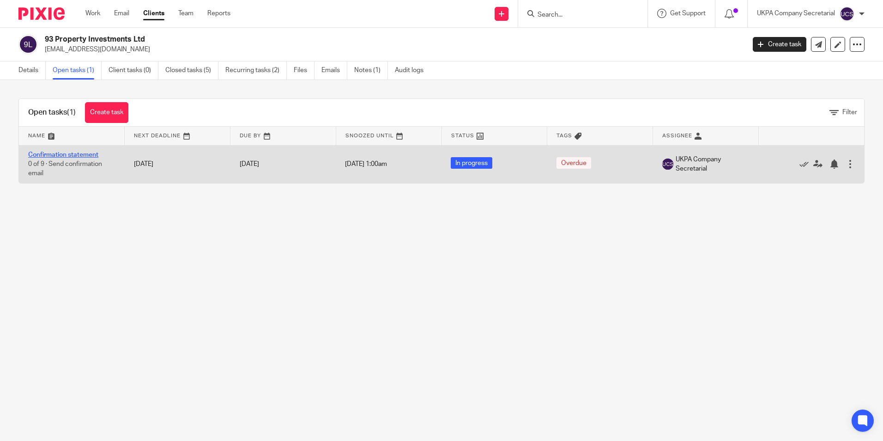
click at [53, 153] on link "Confirmation statement" at bounding box center [63, 155] width 70 height 6
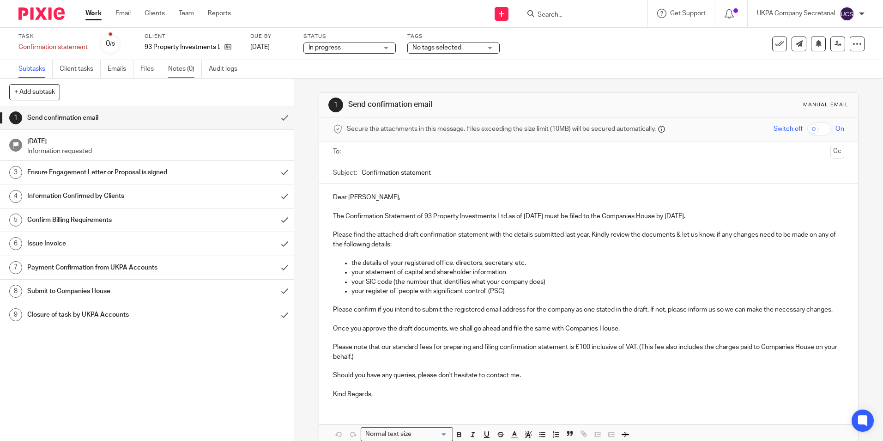
click at [180, 66] on link "Notes (0)" at bounding box center [185, 69] width 34 height 18
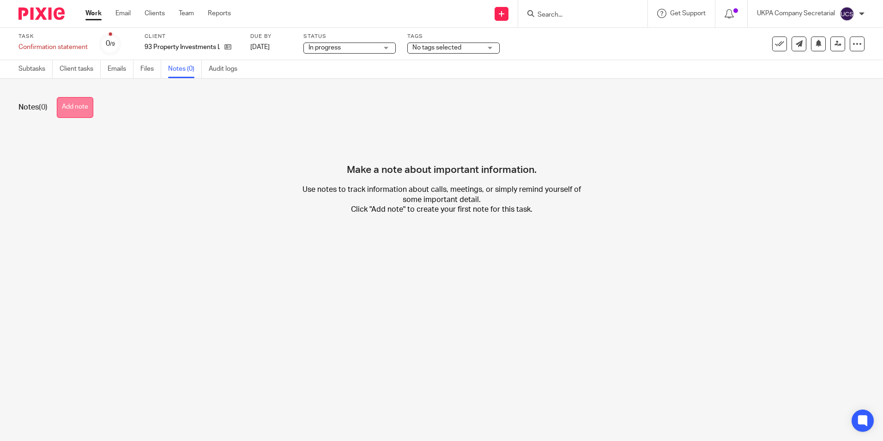
click at [69, 111] on button "Add note" at bounding box center [75, 107] width 36 height 21
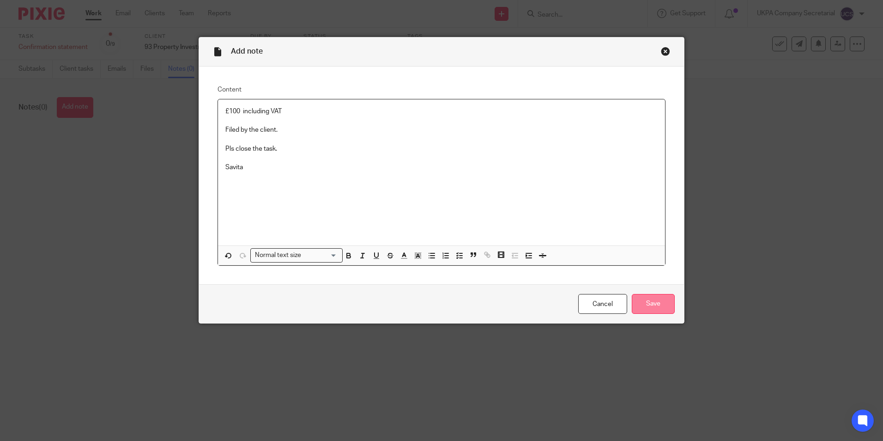
click at [645, 309] on input "Save" at bounding box center [653, 304] width 43 height 20
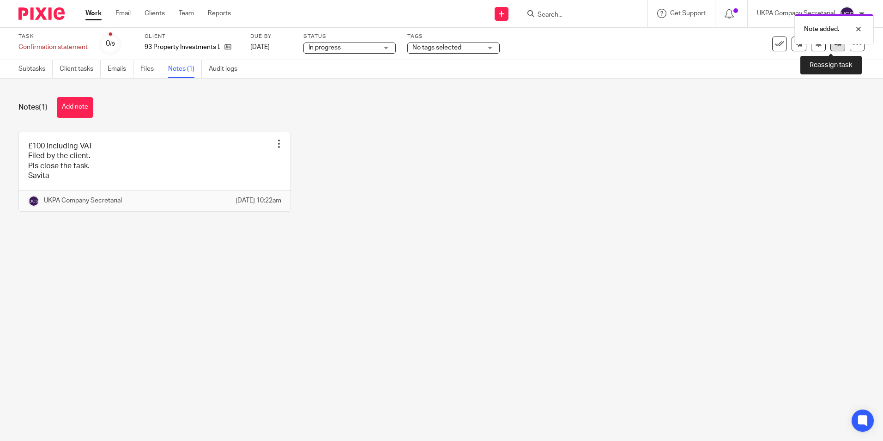
click at [835, 46] on icon at bounding box center [838, 43] width 7 height 7
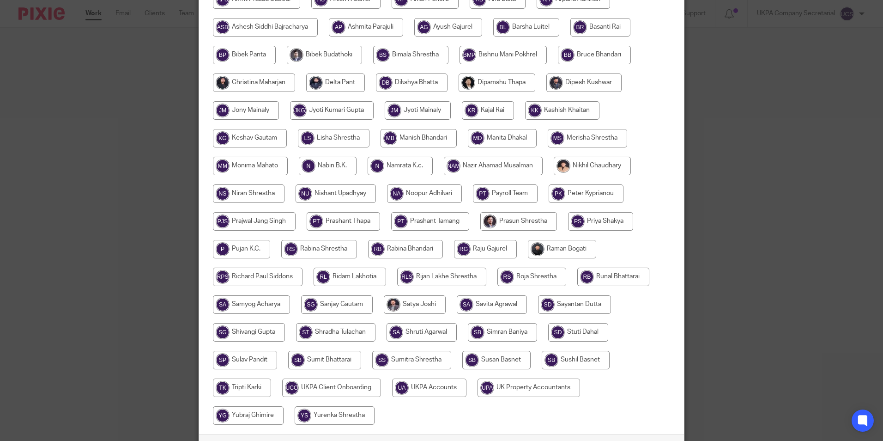
scroll to position [274, 0]
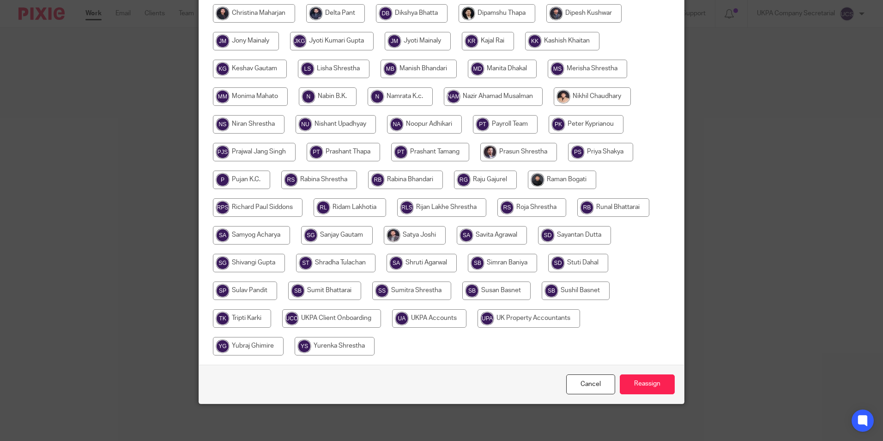
click at [400, 324] on input "radio" at bounding box center [429, 318] width 74 height 18
radio input "true"
click at [638, 383] on input "Reassign" at bounding box center [647, 384] width 55 height 20
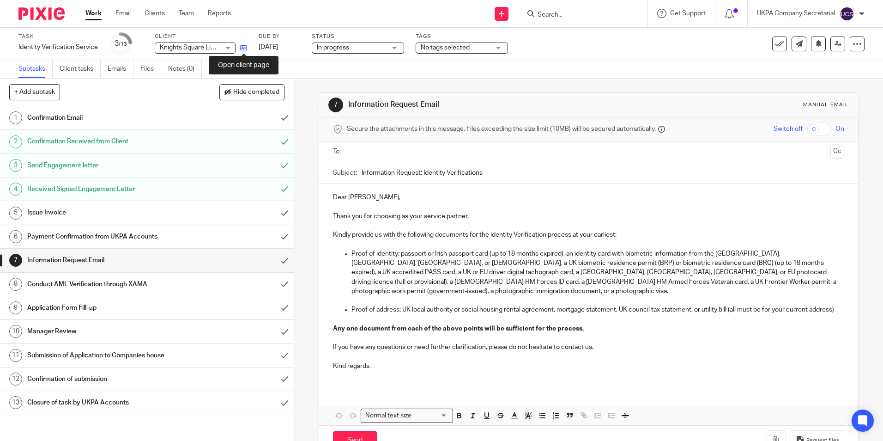
click at [242, 48] on icon at bounding box center [243, 47] width 7 height 7
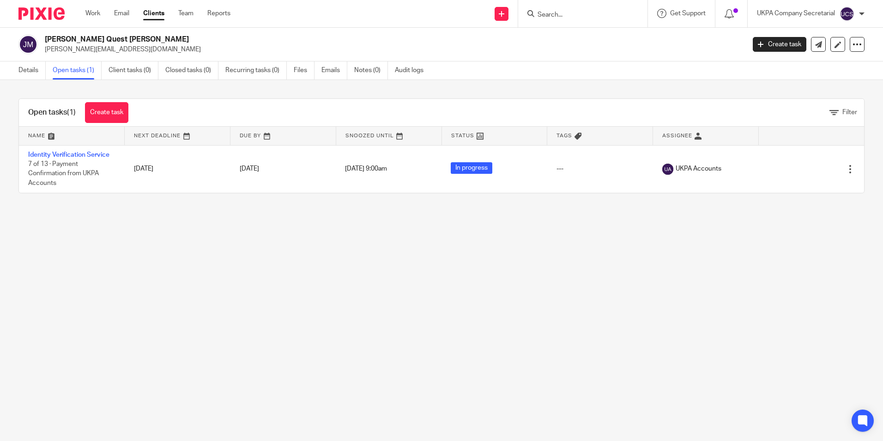
click at [578, 13] on input "Search" at bounding box center [578, 15] width 83 height 8
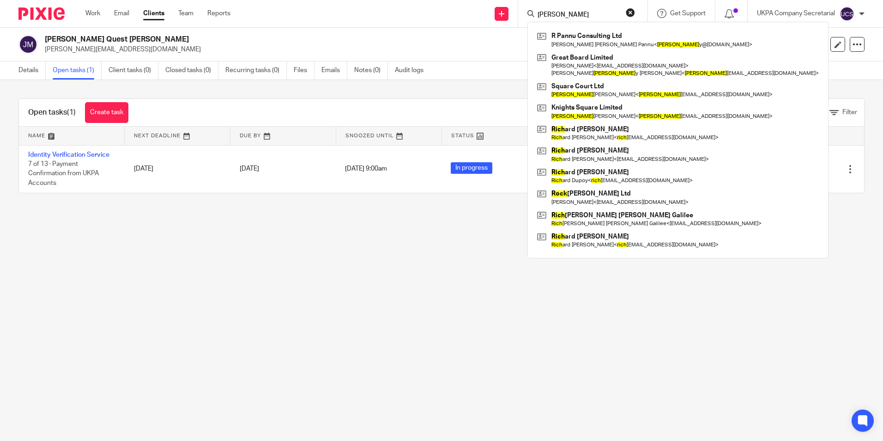
type input "[PERSON_NAME]"
click button "submit" at bounding box center [0, 0] width 0 height 0
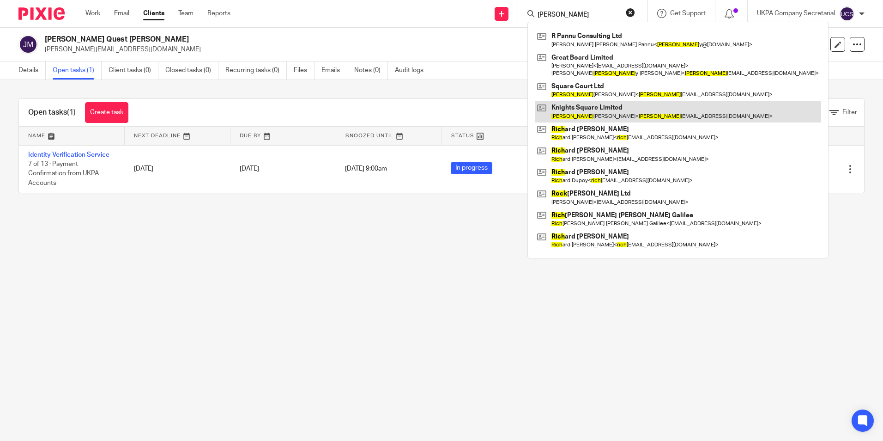
click at [582, 106] on link at bounding box center [678, 111] width 286 height 21
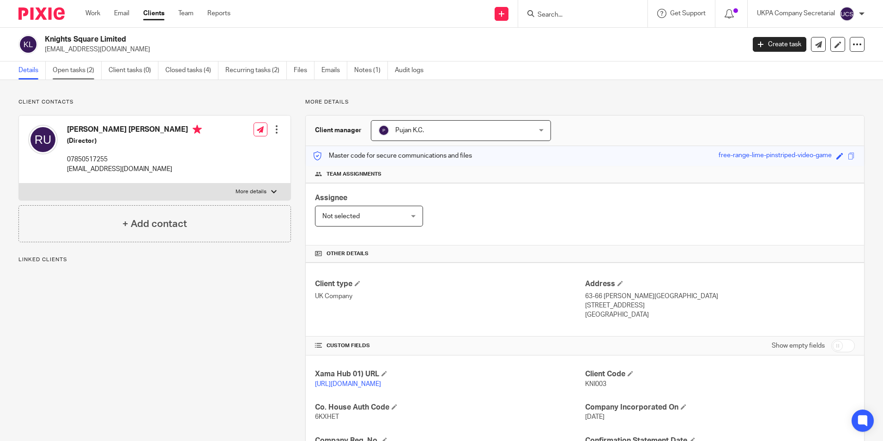
click at [67, 68] on link "Open tasks (2)" at bounding box center [77, 70] width 49 height 18
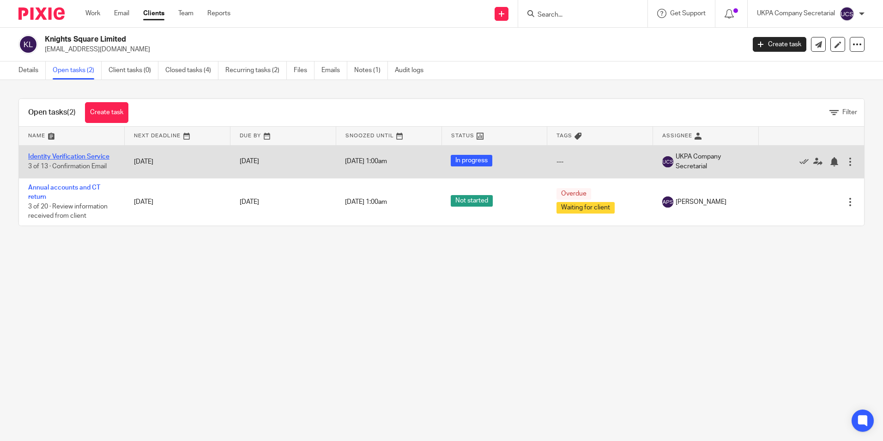
click at [88, 153] on link "Identity Verification Service" at bounding box center [68, 156] width 81 height 6
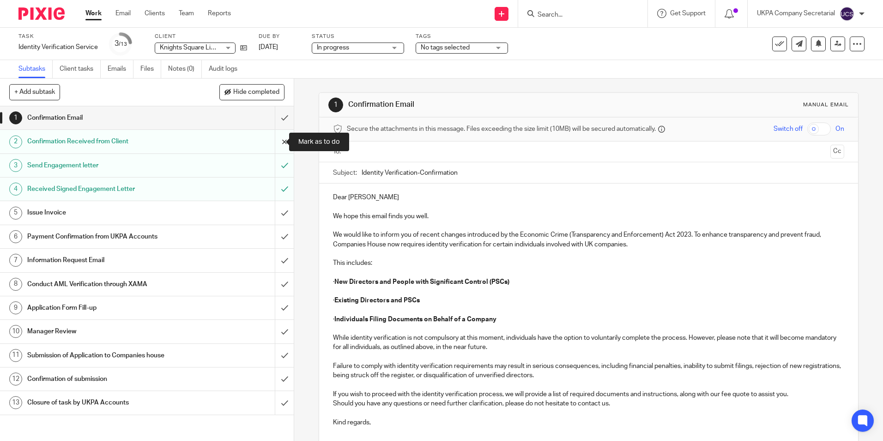
click at [273, 140] on input "submit" at bounding box center [147, 141] width 294 height 23
click at [278, 170] on input "submit" at bounding box center [147, 165] width 294 height 23
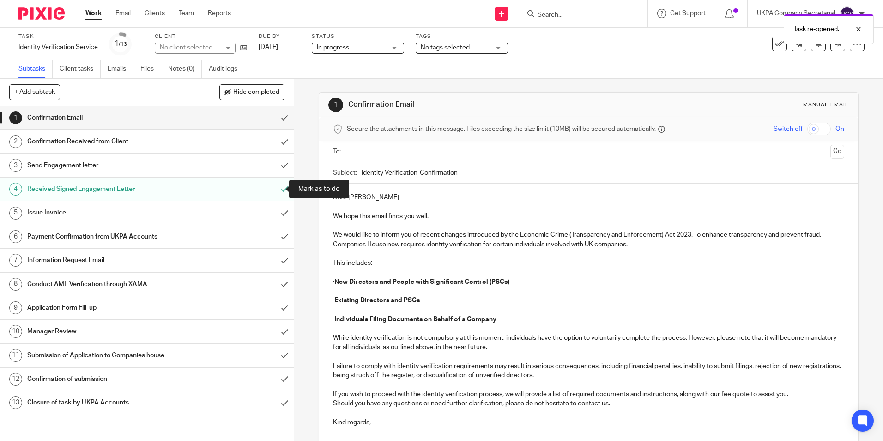
drag, startPoint x: 277, startPoint y: 189, endPoint x: 234, endPoint y: 268, distance: 90.3
click at [277, 189] on input "submit" at bounding box center [147, 188] width 294 height 23
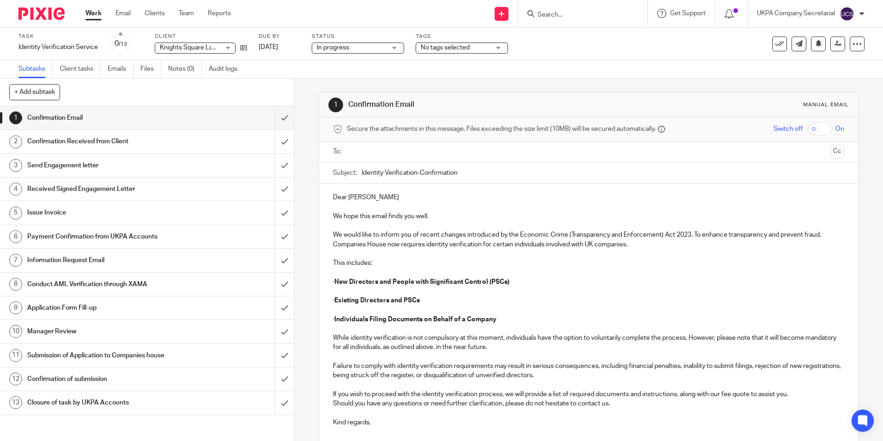
click at [565, 15] on input "Search" at bounding box center [578, 15] width 83 height 8
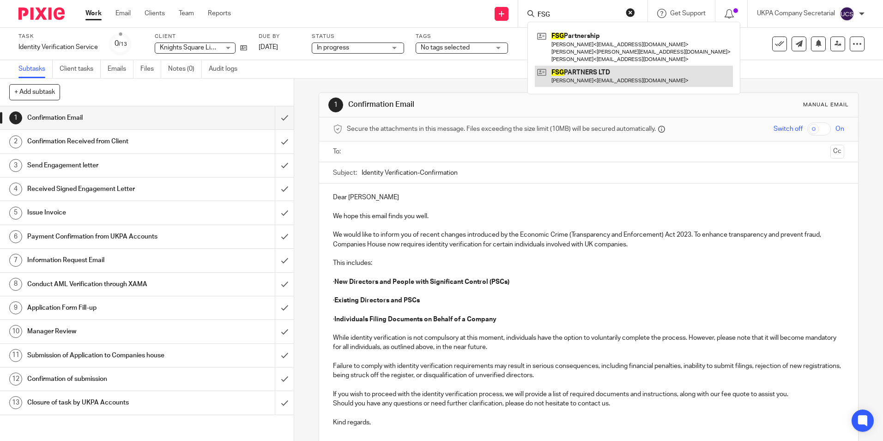
type input "FSG"
click at [590, 72] on link at bounding box center [634, 76] width 198 height 21
click at [590, 71] on link at bounding box center [634, 76] width 198 height 21
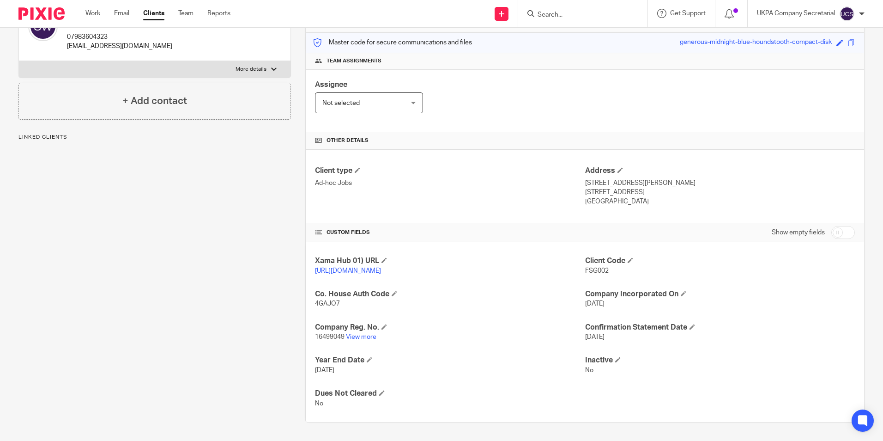
scroll to position [122, 0]
drag, startPoint x: 342, startPoint y: 337, endPoint x: 313, endPoint y: 334, distance: 29.2
click at [315, 334] on span "16499049" at bounding box center [330, 337] width 30 height 6
copy span "16499049"
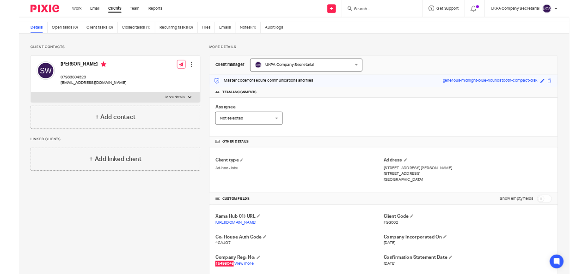
scroll to position [0, 0]
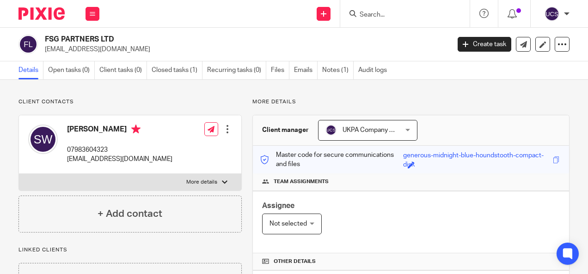
click at [367, 11] on input "Search" at bounding box center [399, 15] width 83 height 8
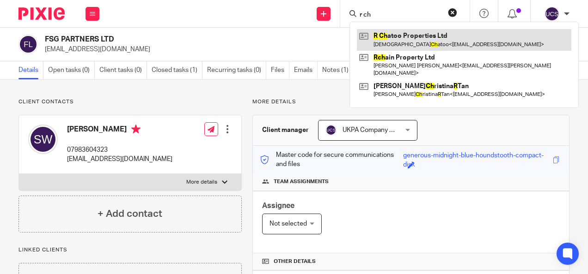
type input "r ch"
click at [433, 35] on link at bounding box center [464, 39] width 214 height 21
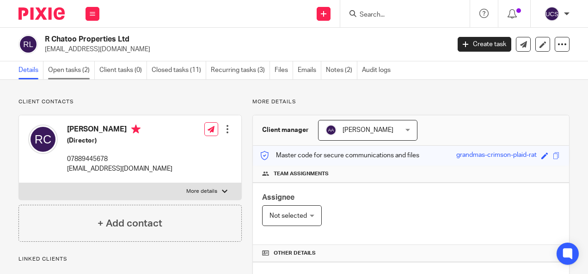
click at [61, 67] on link "Open tasks (2)" at bounding box center [71, 70] width 47 height 18
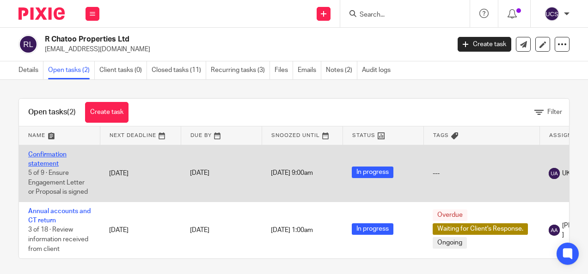
click at [43, 157] on link "Confirmation statement" at bounding box center [47, 160] width 38 height 16
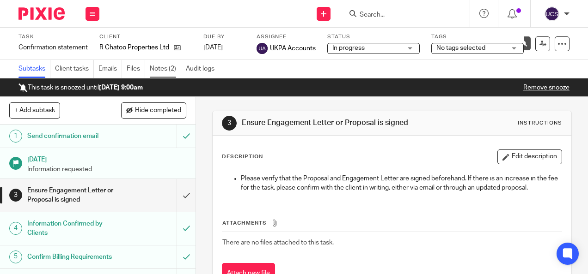
click at [162, 68] on link "Notes (2)" at bounding box center [165, 69] width 31 height 18
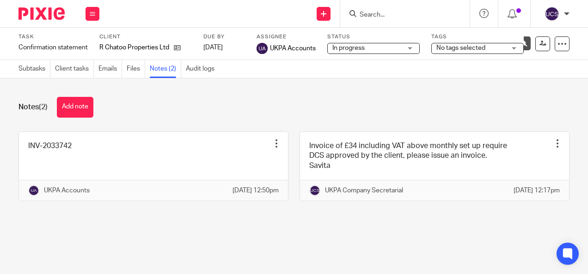
click at [377, 10] on form at bounding box center [407, 14] width 98 height 12
click at [376, 15] on input "Search" at bounding box center [399, 15] width 83 height 8
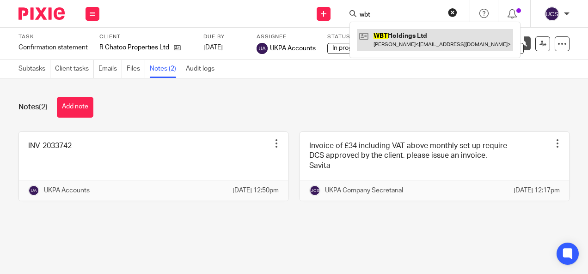
type input "wbt"
click at [402, 34] on link at bounding box center [435, 39] width 156 height 21
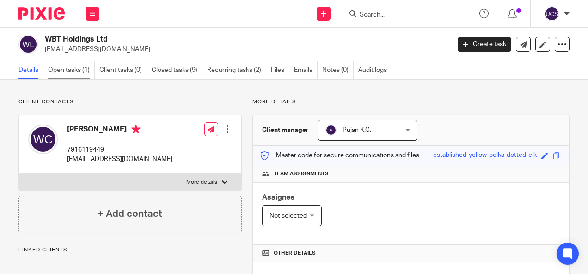
click at [66, 67] on link "Open tasks (1)" at bounding box center [71, 70] width 47 height 18
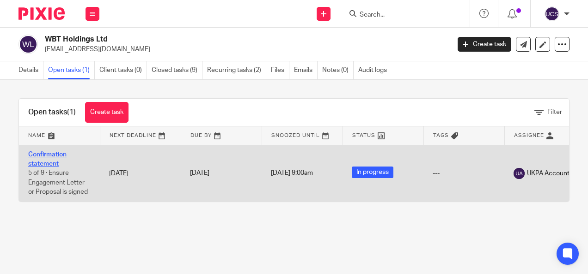
click at [55, 152] on link "Confirmation statement" at bounding box center [47, 160] width 38 height 16
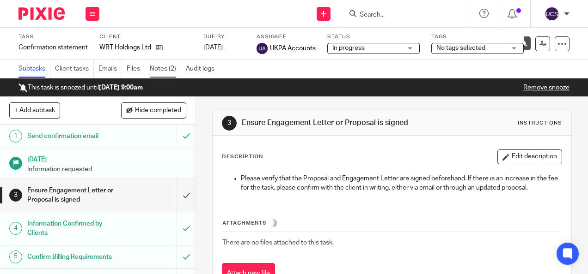
click at [164, 68] on link "Notes (2)" at bounding box center [165, 69] width 31 height 18
click at [160, 46] on icon at bounding box center [159, 47] width 7 height 7
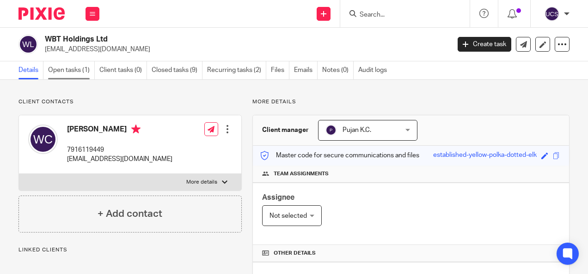
click at [82, 70] on link "Open tasks (1)" at bounding box center [71, 70] width 47 height 18
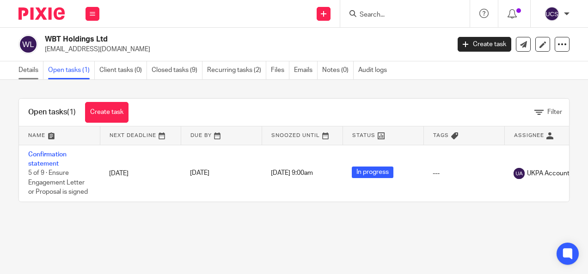
click at [22, 70] on link "Details" at bounding box center [30, 70] width 25 height 18
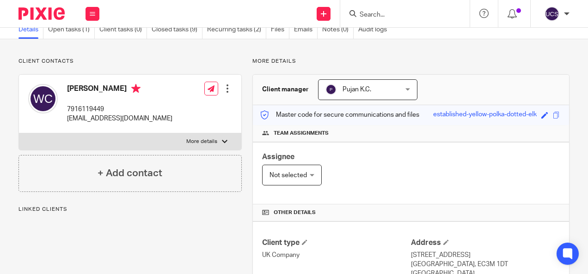
scroll to position [92, 0]
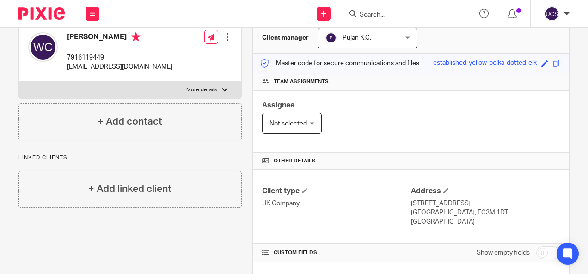
click at [403, 11] on input "Search" at bounding box center [399, 15] width 83 height 8
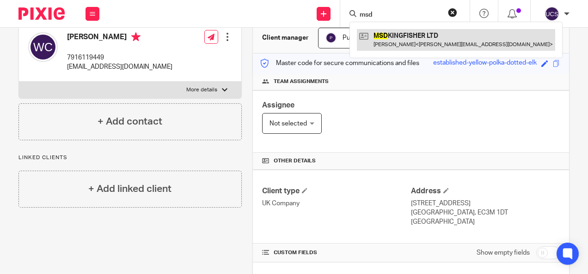
type input "msd"
click at [411, 38] on link at bounding box center [456, 39] width 198 height 21
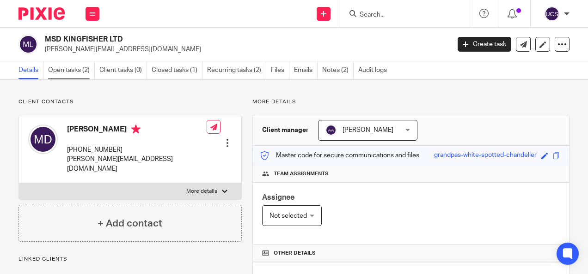
click at [69, 72] on link "Open tasks (2)" at bounding box center [71, 70] width 47 height 18
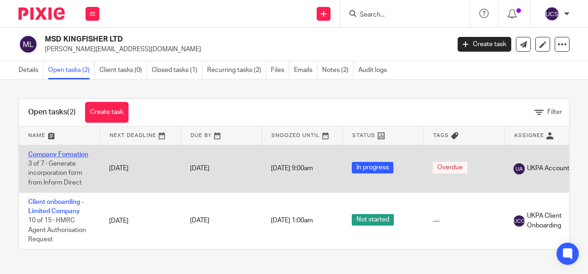
click at [61, 152] on link "Company Formation" at bounding box center [58, 155] width 60 height 6
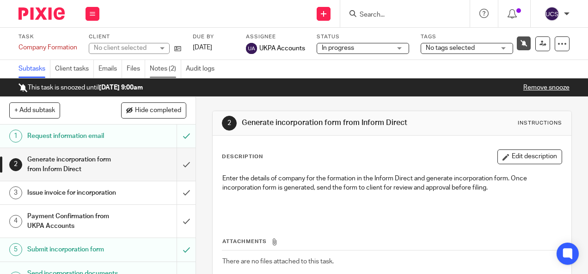
click at [166, 69] on link "Notes (2)" at bounding box center [165, 69] width 31 height 18
click at [173, 196] on input "submit" at bounding box center [97, 193] width 195 height 23
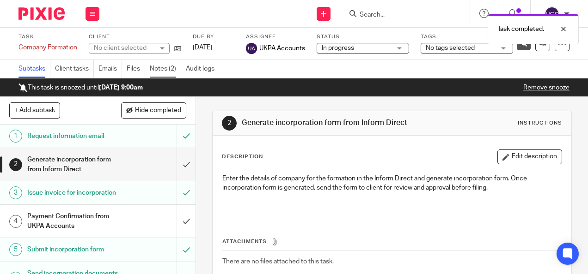
click at [170, 67] on link "Notes (2)" at bounding box center [165, 69] width 31 height 18
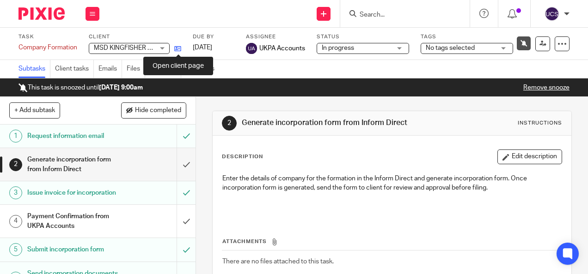
click at [177, 49] on icon at bounding box center [177, 48] width 7 height 7
click at [371, 12] on input "Search" at bounding box center [399, 15] width 83 height 8
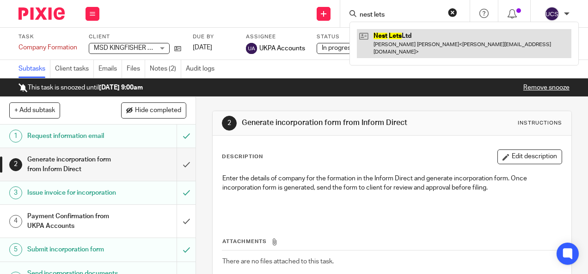
type input "nest lets"
click at [389, 36] on link at bounding box center [464, 43] width 214 height 29
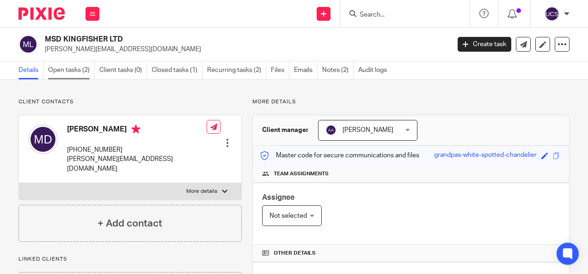
click at [63, 71] on link "Open tasks (2)" at bounding box center [71, 70] width 47 height 18
click at [79, 71] on link "Open tasks (1)" at bounding box center [71, 70] width 47 height 18
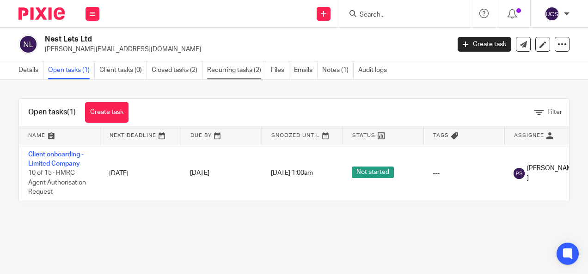
click at [227, 68] on link "Recurring tasks (2)" at bounding box center [236, 70] width 59 height 18
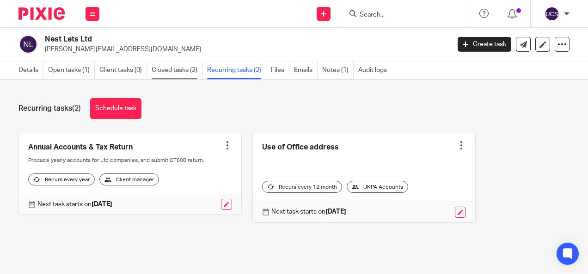
click at [160, 73] on link "Closed tasks (2)" at bounding box center [177, 70] width 51 height 18
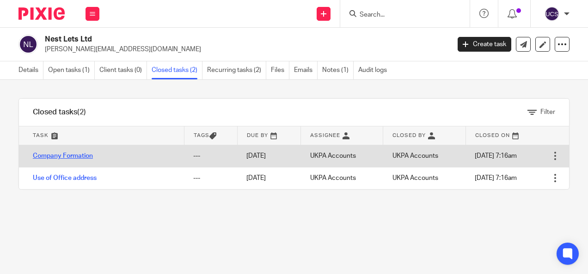
click at [56, 156] on link "Company Formation" at bounding box center [63, 156] width 60 height 6
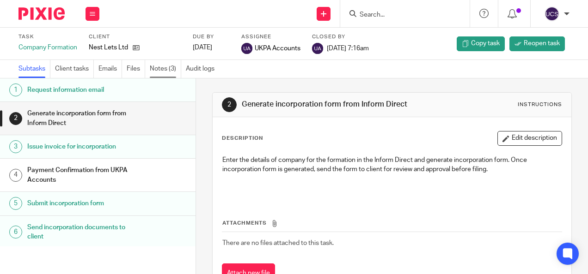
click at [164, 69] on link "Notes (3)" at bounding box center [165, 69] width 31 height 18
click at [110, 175] on h1 "Payment Confirmation from UKPA Accounts" at bounding box center [80, 176] width 106 height 24
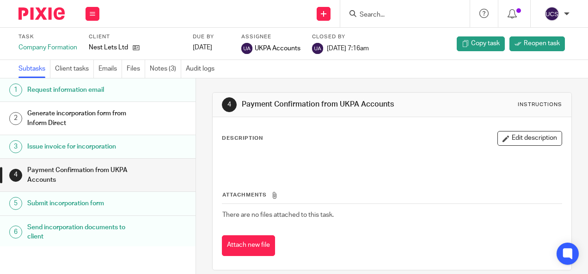
click at [86, 176] on h1 "Payment Confirmation from UKPA Accounts" at bounding box center [80, 176] width 106 height 24
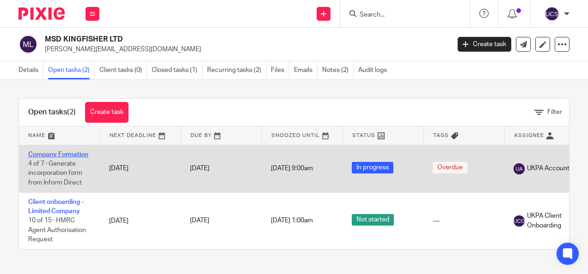
click at [62, 152] on link "Company Formation" at bounding box center [58, 155] width 60 height 6
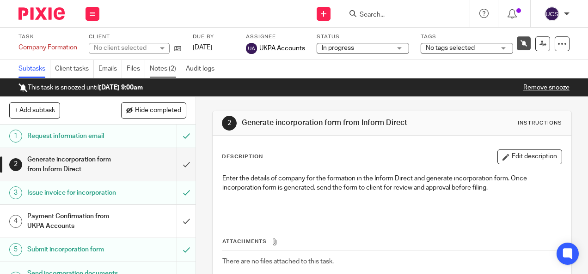
click at [162, 67] on link "Notes (2)" at bounding box center [165, 69] width 31 height 18
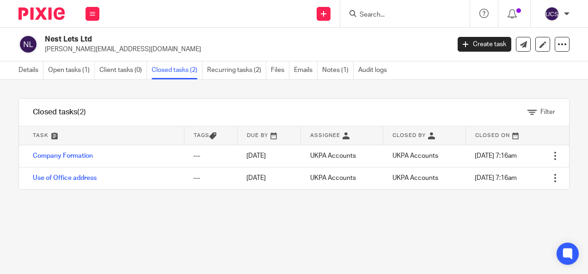
click at [376, 13] on input "Search" at bounding box center [399, 15] width 83 height 8
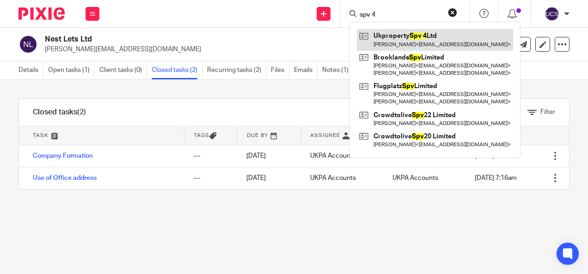
type input "spv 4"
click at [390, 35] on link at bounding box center [435, 39] width 156 height 21
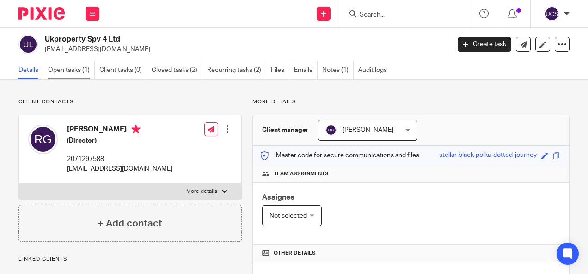
click at [56, 68] on link "Open tasks (1)" at bounding box center [71, 70] width 47 height 18
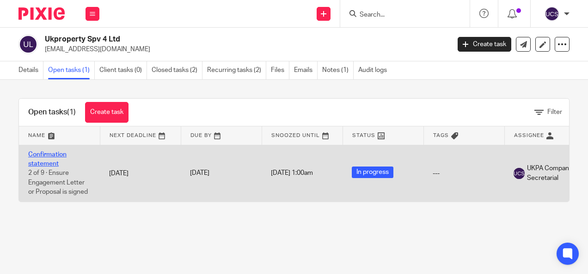
click at [37, 153] on link "Confirmation statement" at bounding box center [47, 160] width 38 height 16
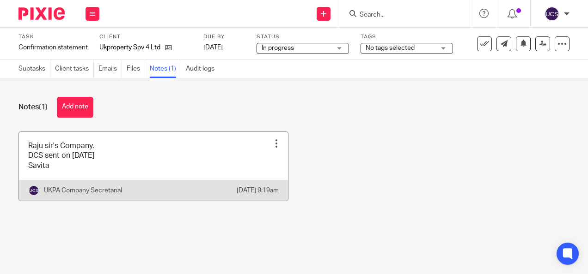
click at [272, 148] on div at bounding box center [276, 143] width 9 height 9
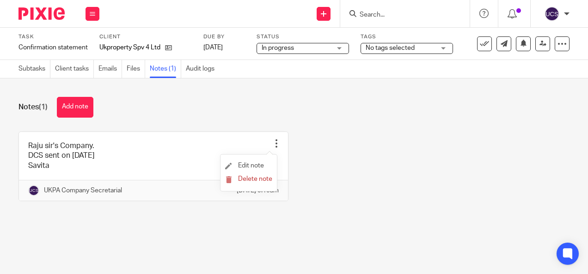
click at [251, 162] on li "Edit note" at bounding box center [248, 166] width 47 height 14
click at [249, 166] on span "Edit note" at bounding box center [251, 166] width 26 height 6
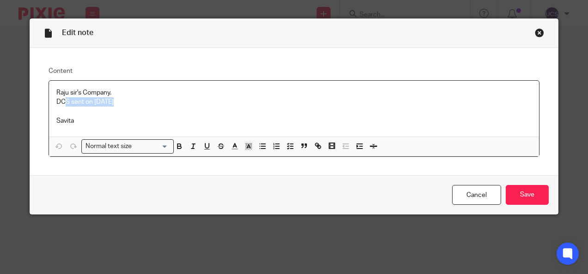
drag, startPoint x: 135, startPoint y: 102, endPoint x: 63, endPoint y: 100, distance: 72.1
click at [63, 100] on p "DCS sent on [DATE]" at bounding box center [293, 101] width 475 height 9
click at [51, 111] on div "Raju sir's Company. DCS sent on 6/8/25 Savita" at bounding box center [294, 109] width 490 height 56
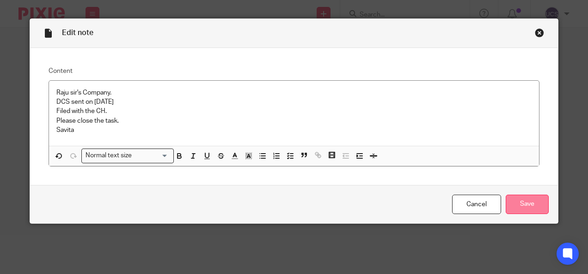
click at [529, 199] on input "Save" at bounding box center [526, 205] width 43 height 20
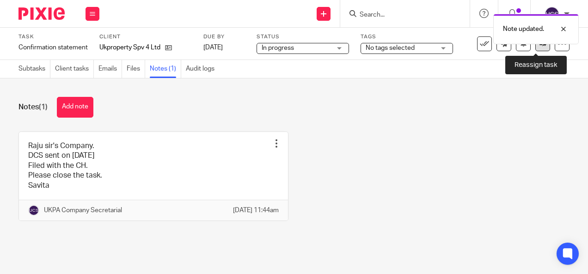
click at [536, 48] on link at bounding box center [542, 43] width 15 height 15
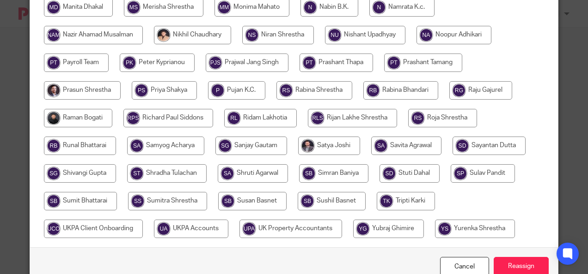
scroll to position [323, 0]
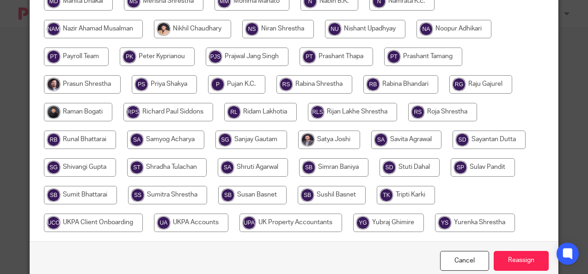
click at [197, 221] on input "radio" at bounding box center [191, 223] width 74 height 18
radio input "true"
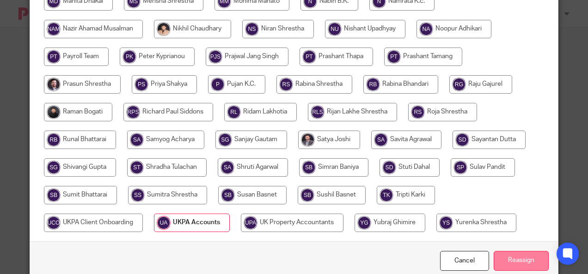
click at [509, 263] on input "Reassign" at bounding box center [520, 261] width 55 height 20
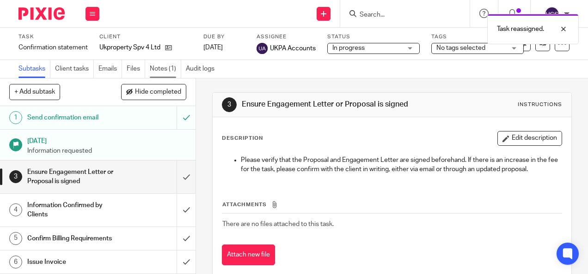
click at [158, 68] on link "Notes (1)" at bounding box center [165, 69] width 31 height 18
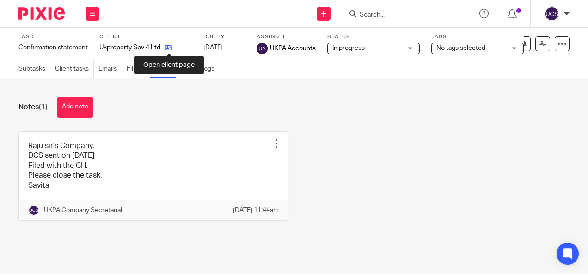
click at [168, 48] on icon at bounding box center [168, 47] width 7 height 7
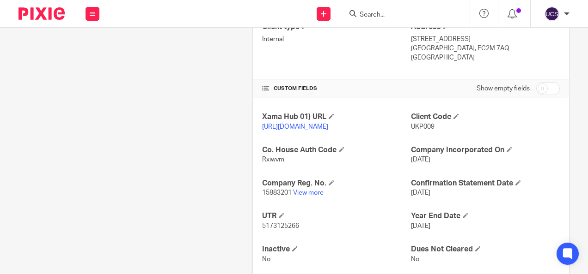
scroll to position [277, 0]
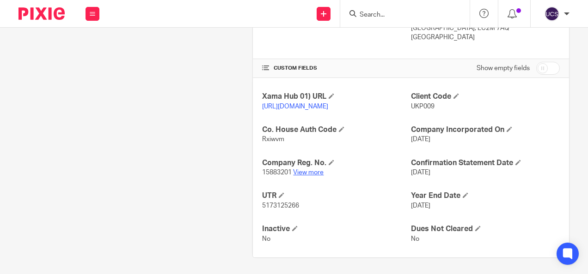
click at [307, 176] on link "View more" at bounding box center [308, 173] width 30 height 6
